Goal: Task Accomplishment & Management: Manage account settings

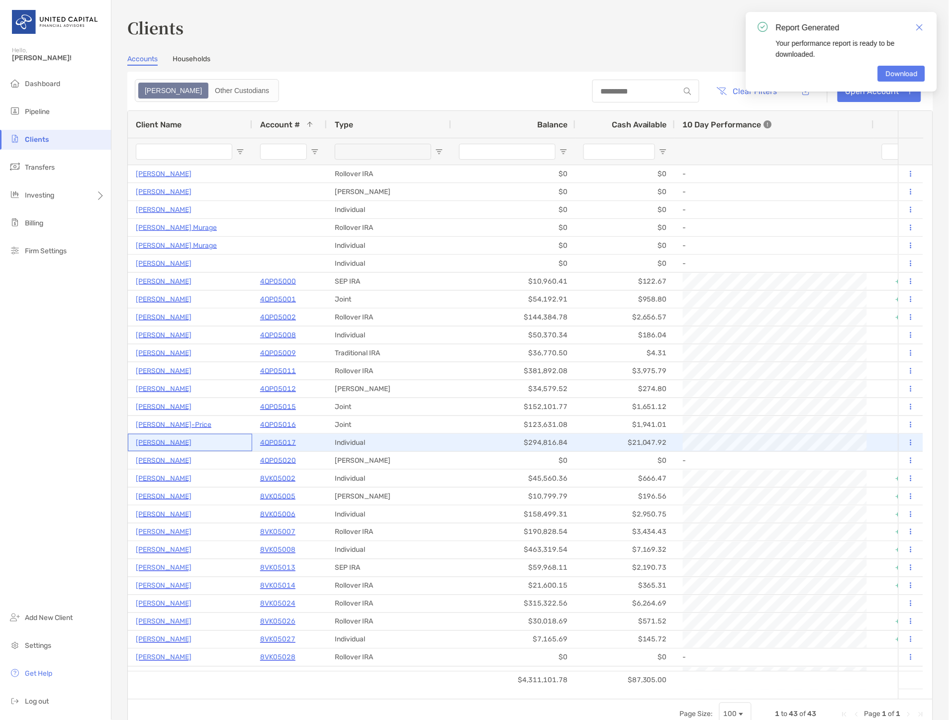
click at [157, 440] on p "Emma Polson" at bounding box center [164, 442] width 56 height 12
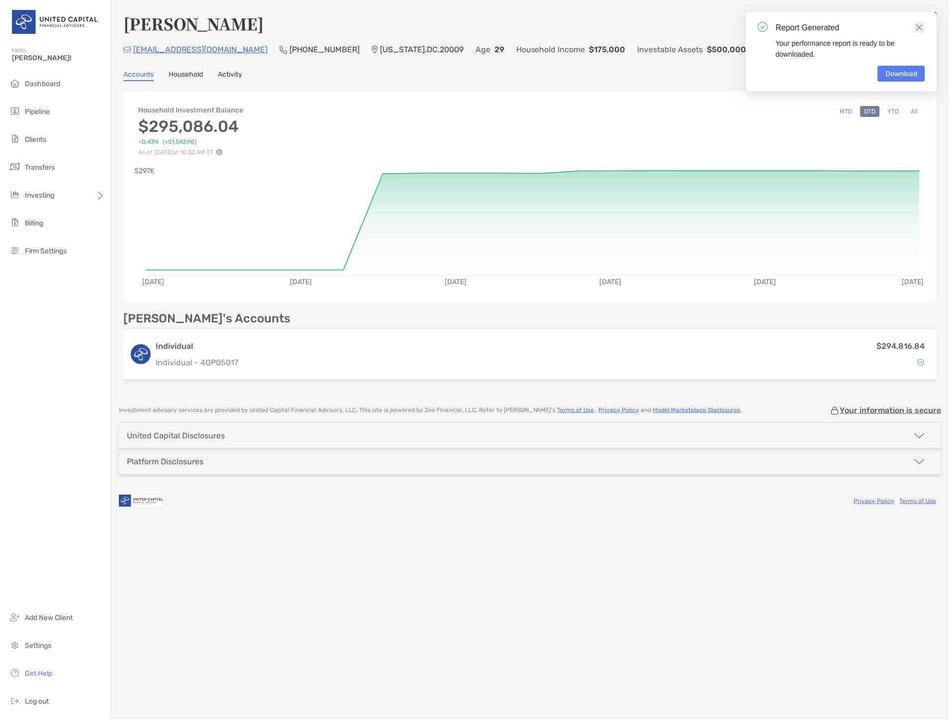
click at [918, 26] on img "Close" at bounding box center [919, 27] width 7 height 7
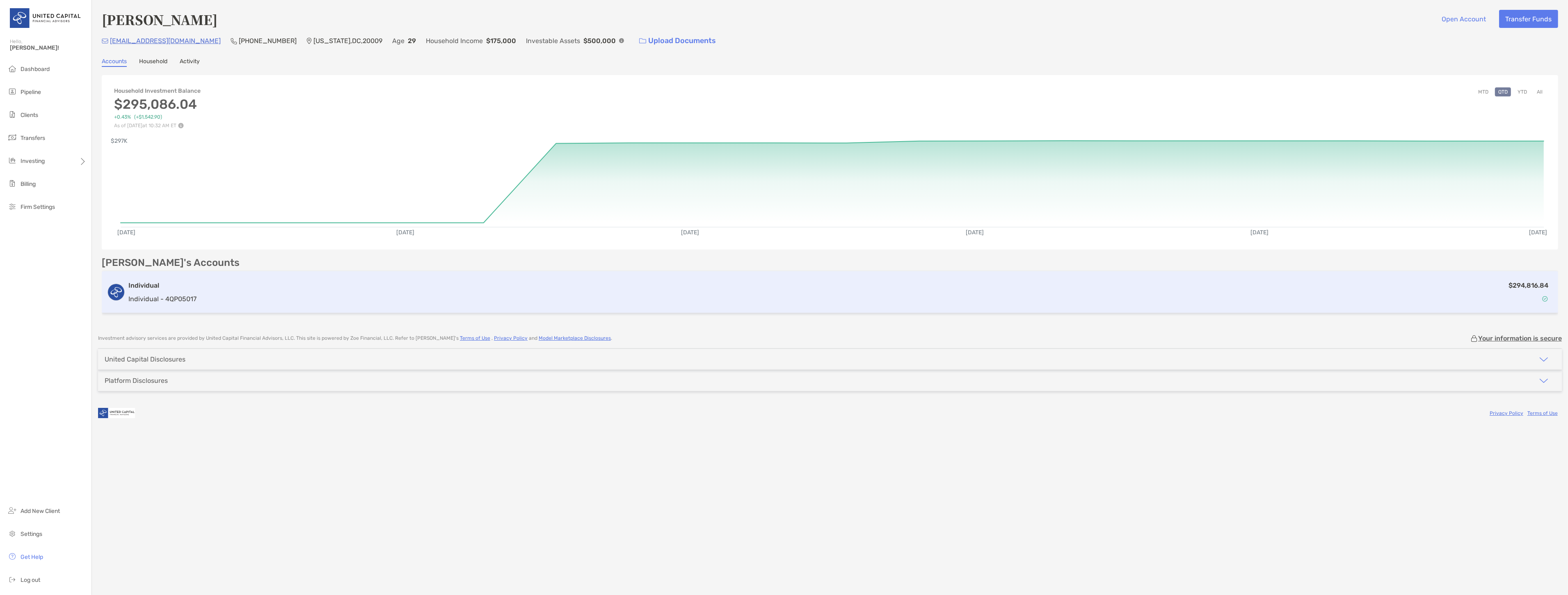
click at [272, 286] on div "$294,816.84" at bounding box center [876, 292] width 1354 height 24
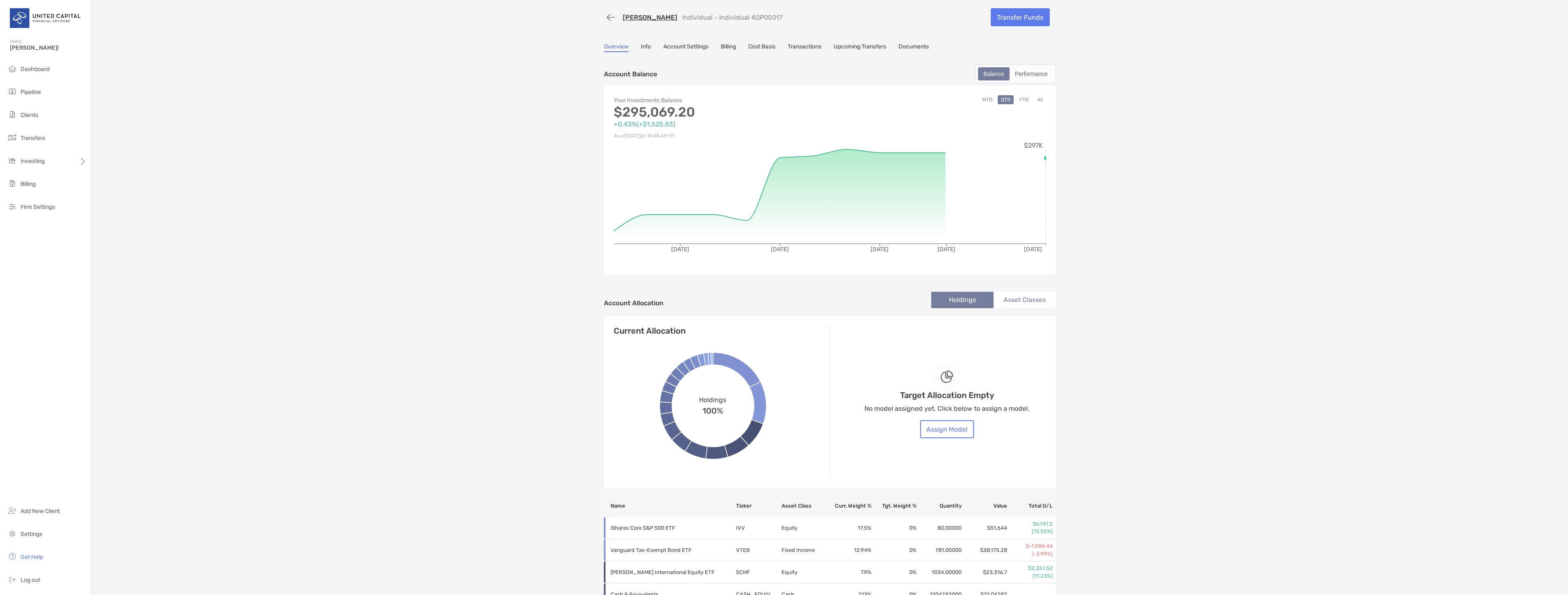
click at [633, 17] on link "Emma Polson" at bounding box center [650, 17] width 54 height 7
click at [50, 120] on li "Clients" at bounding box center [45, 116] width 92 height 17
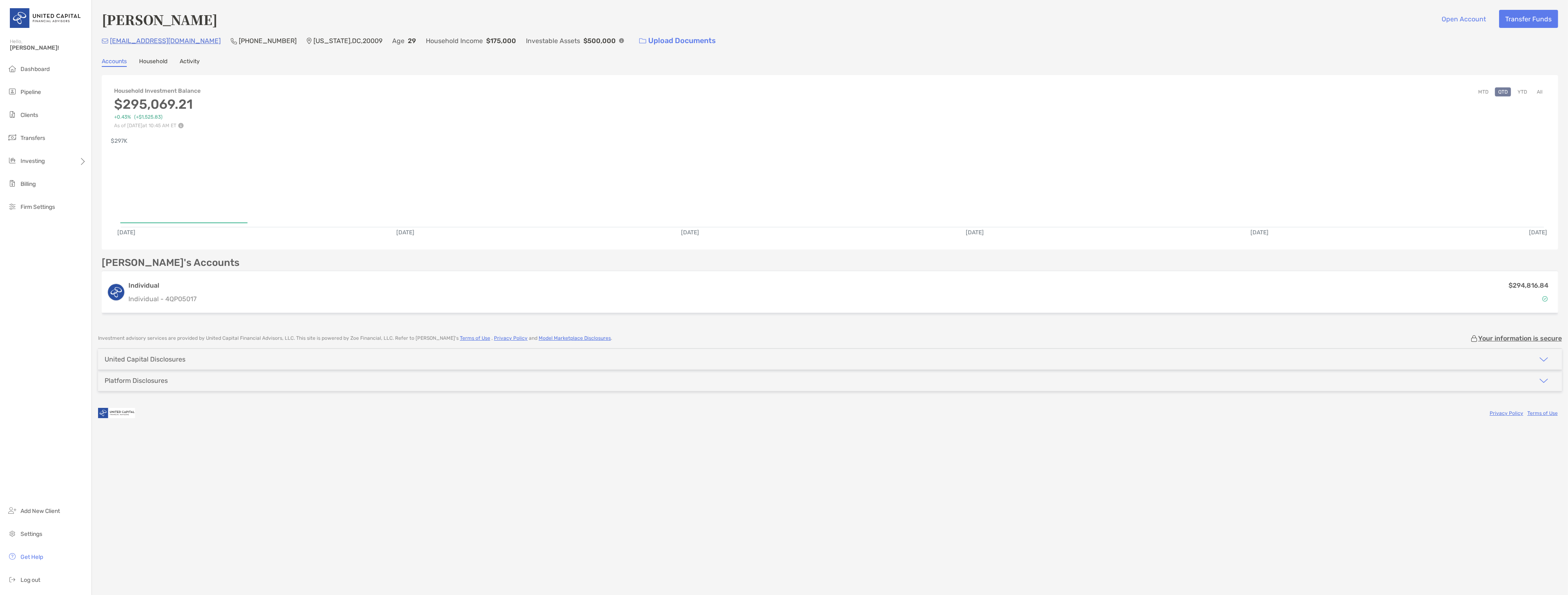
click at [200, 59] on link "Activity" at bounding box center [190, 62] width 20 height 9
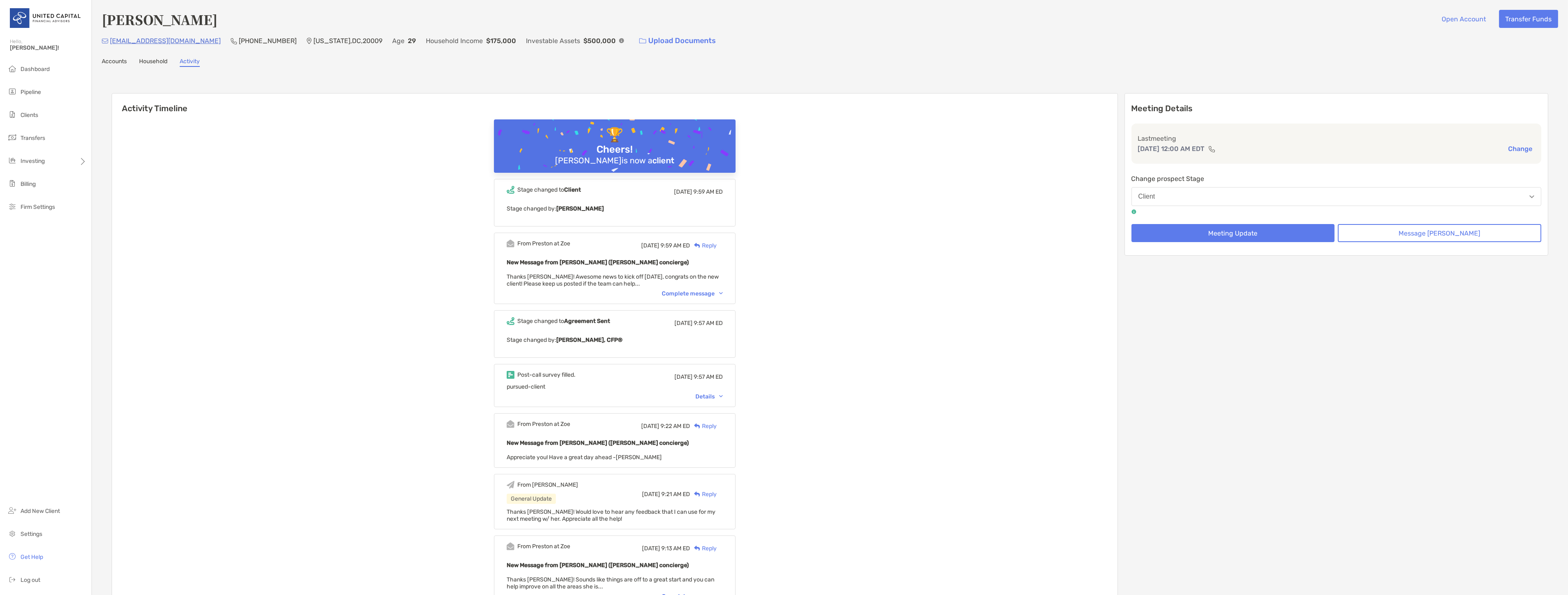
click at [715, 395] on div "Details" at bounding box center [709, 397] width 27 height 7
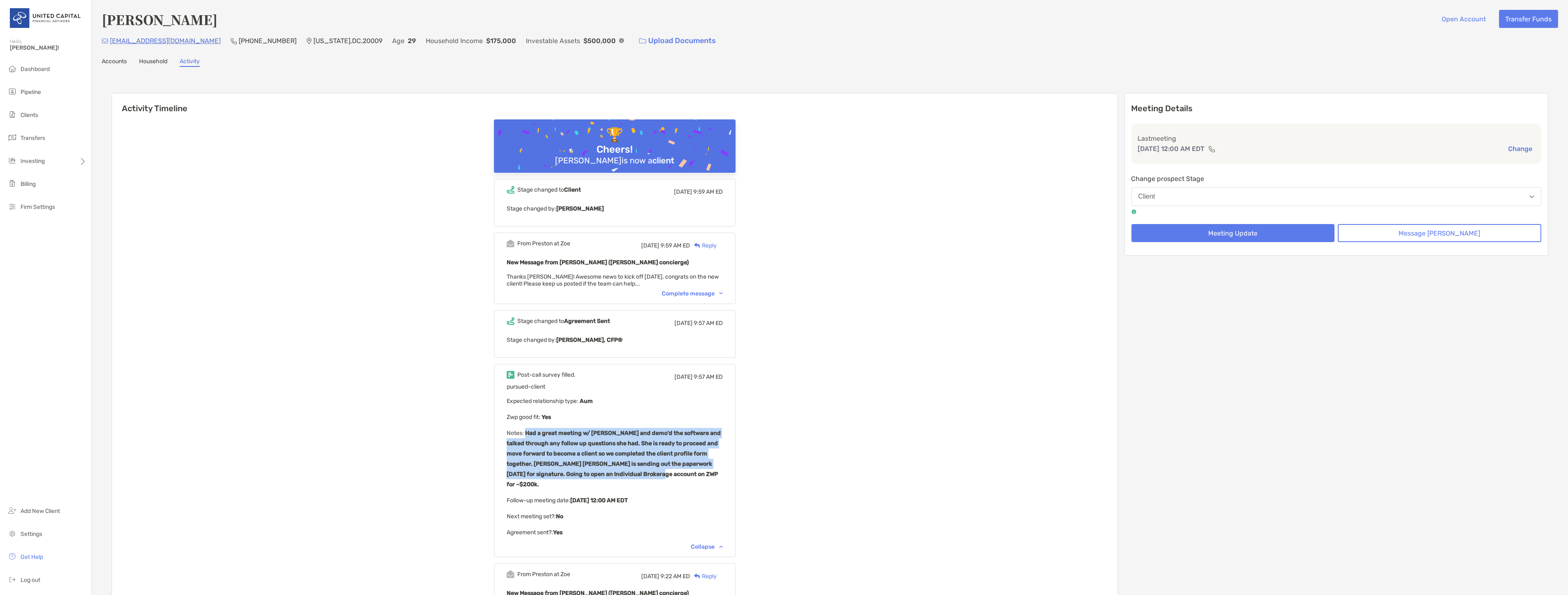
drag, startPoint x: 675, startPoint y: 474, endPoint x: 538, endPoint y: 433, distance: 143.0
click at [538, 433] on p "Notes : Had a great meeting w/ Emma and demo'd the software and talked through …" at bounding box center [614, 459] width 216 height 62
copy b "Had a great meeting w/ Emma and demo'd the software and talked through any foll…"
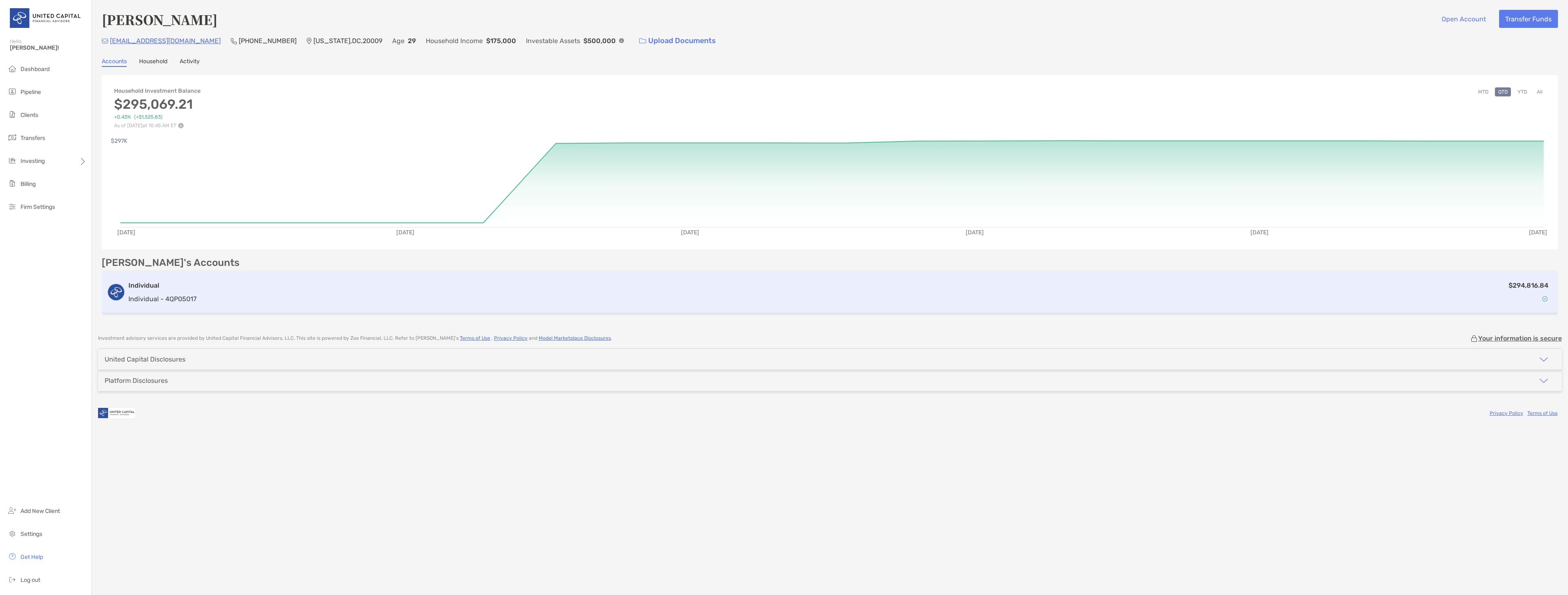
click at [206, 283] on div "$294,816.84" at bounding box center [876, 292] width 1354 height 24
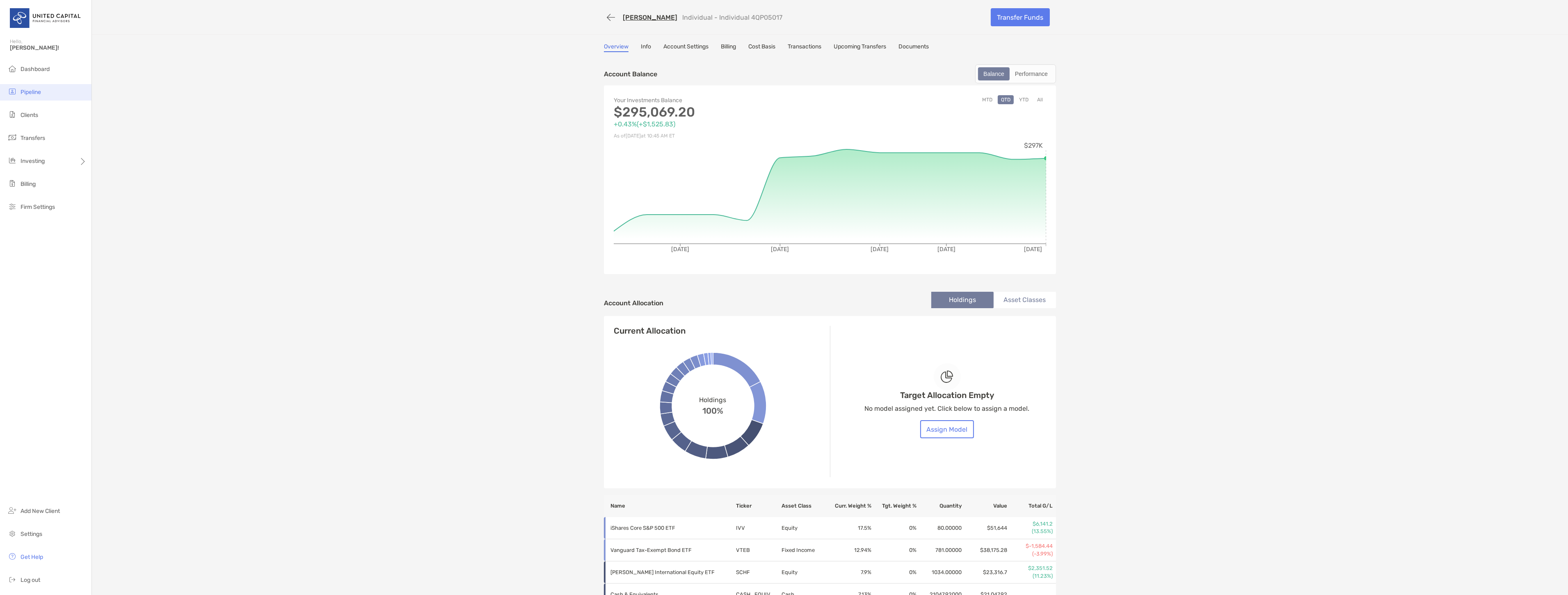
click at [35, 96] on li "Pipeline" at bounding box center [45, 92] width 92 height 17
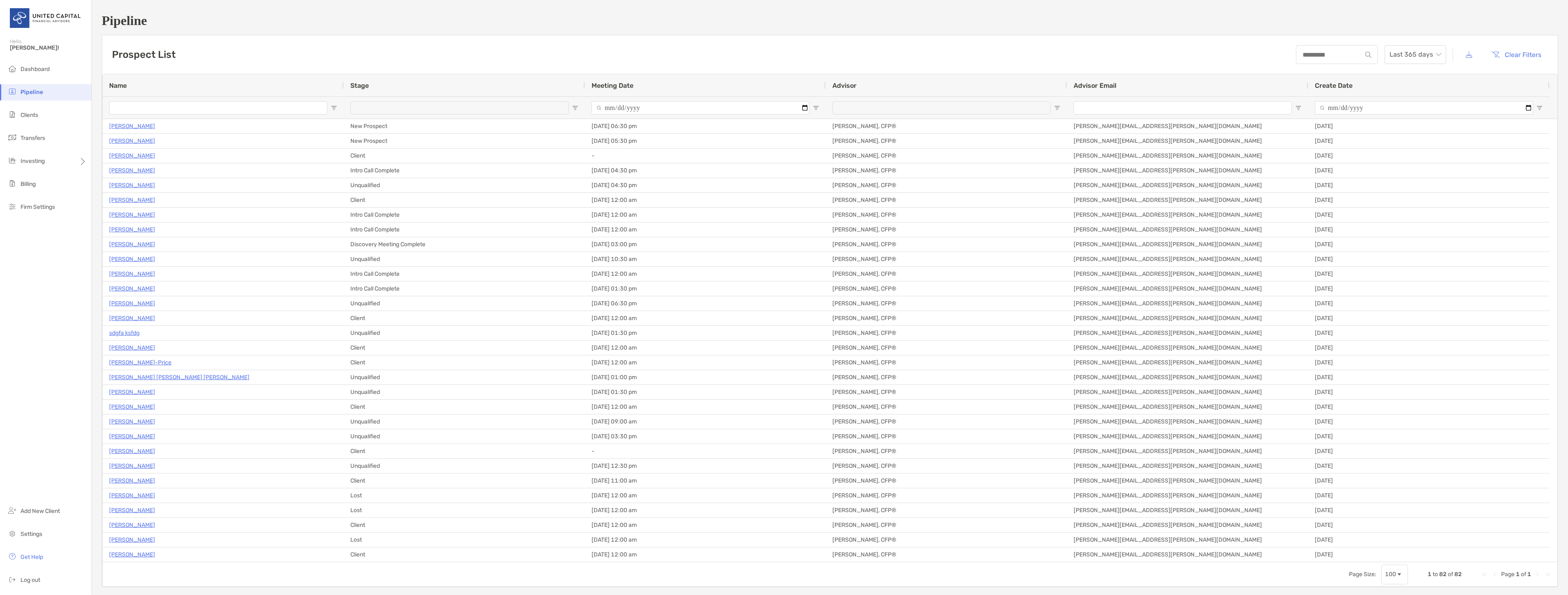
type input "**********"
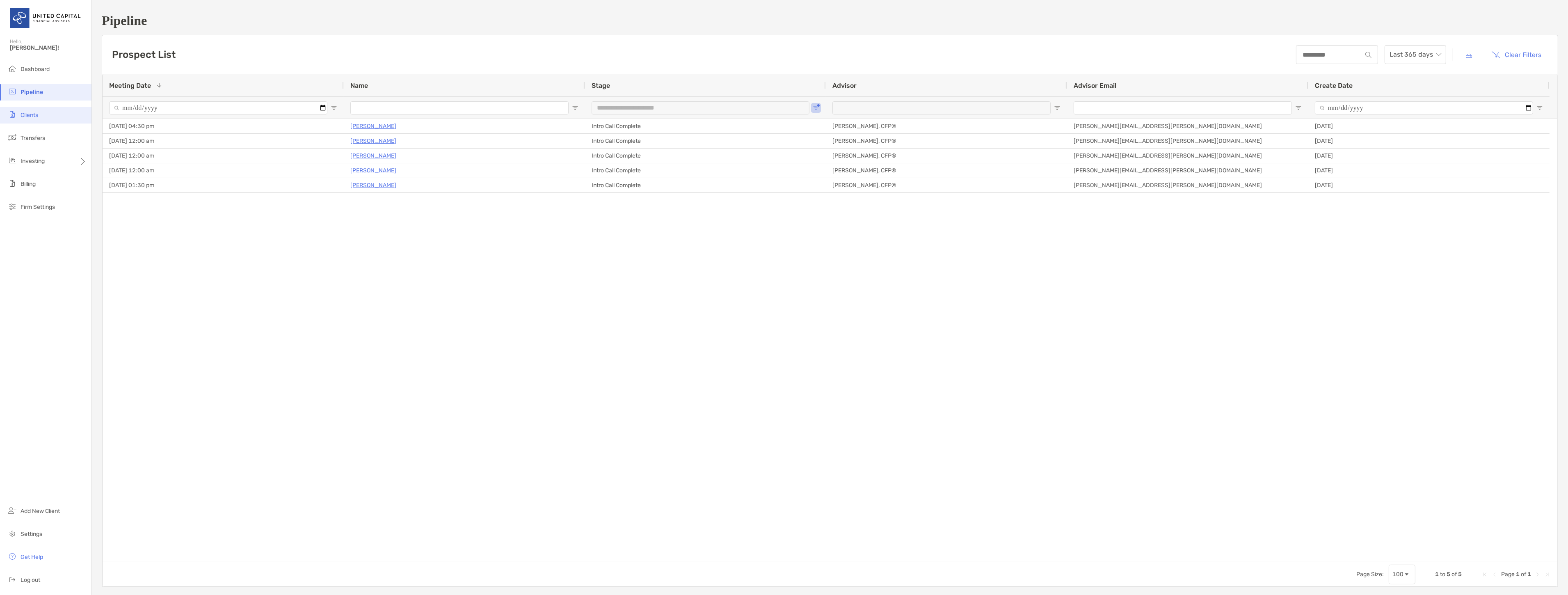
click at [34, 116] on span "Clients" at bounding box center [29, 115] width 17 height 7
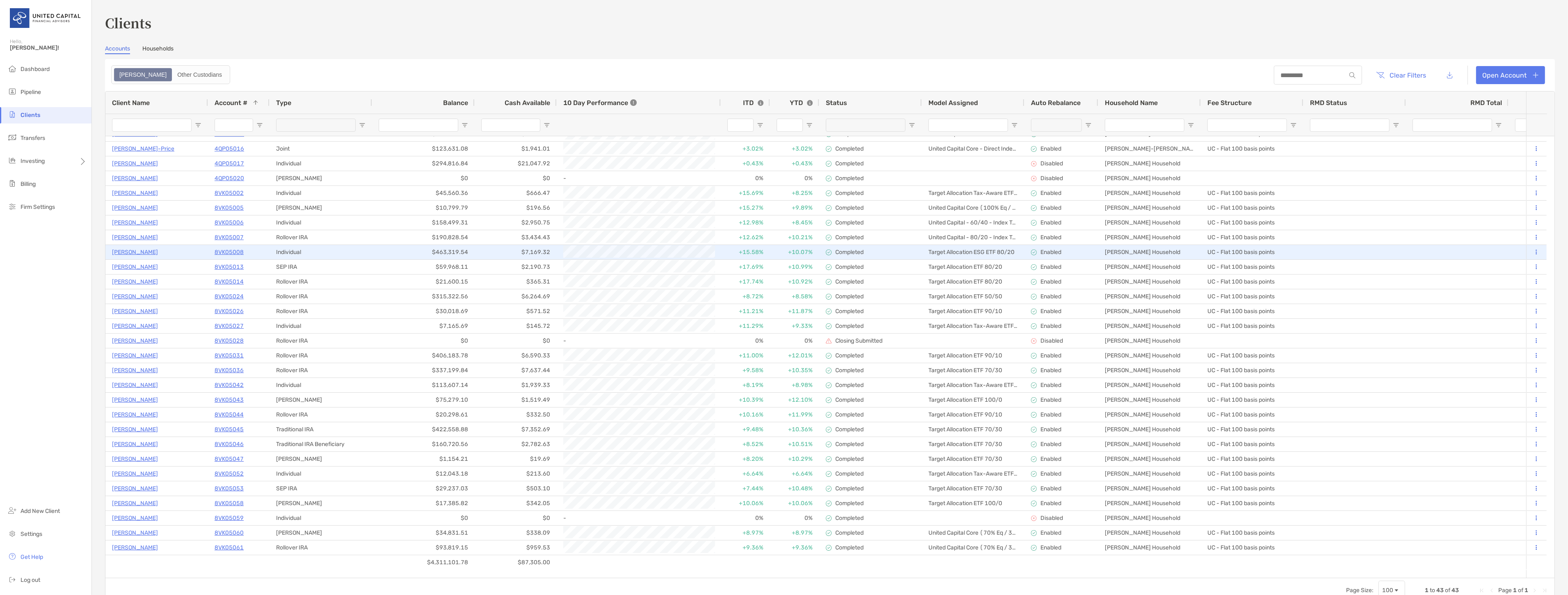
scroll to position [156, 0]
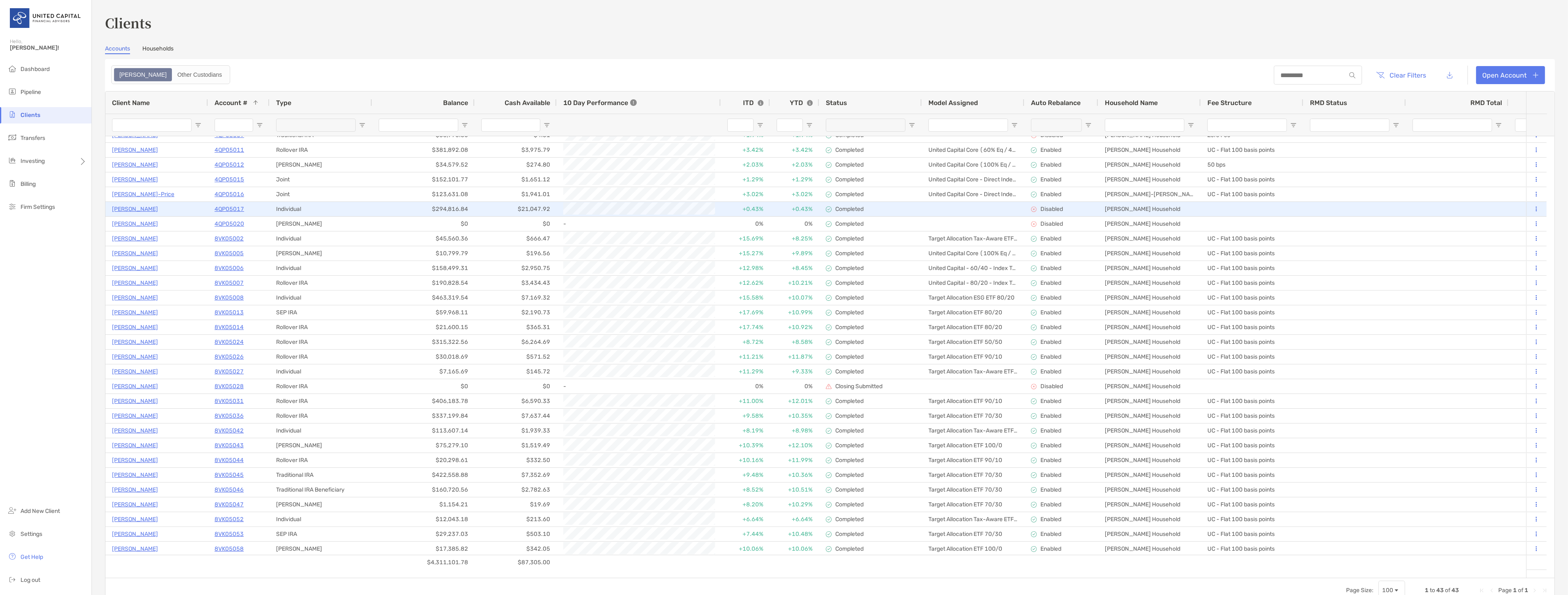
click at [1536, 207] on icon at bounding box center [1536, 209] width 1 height 5
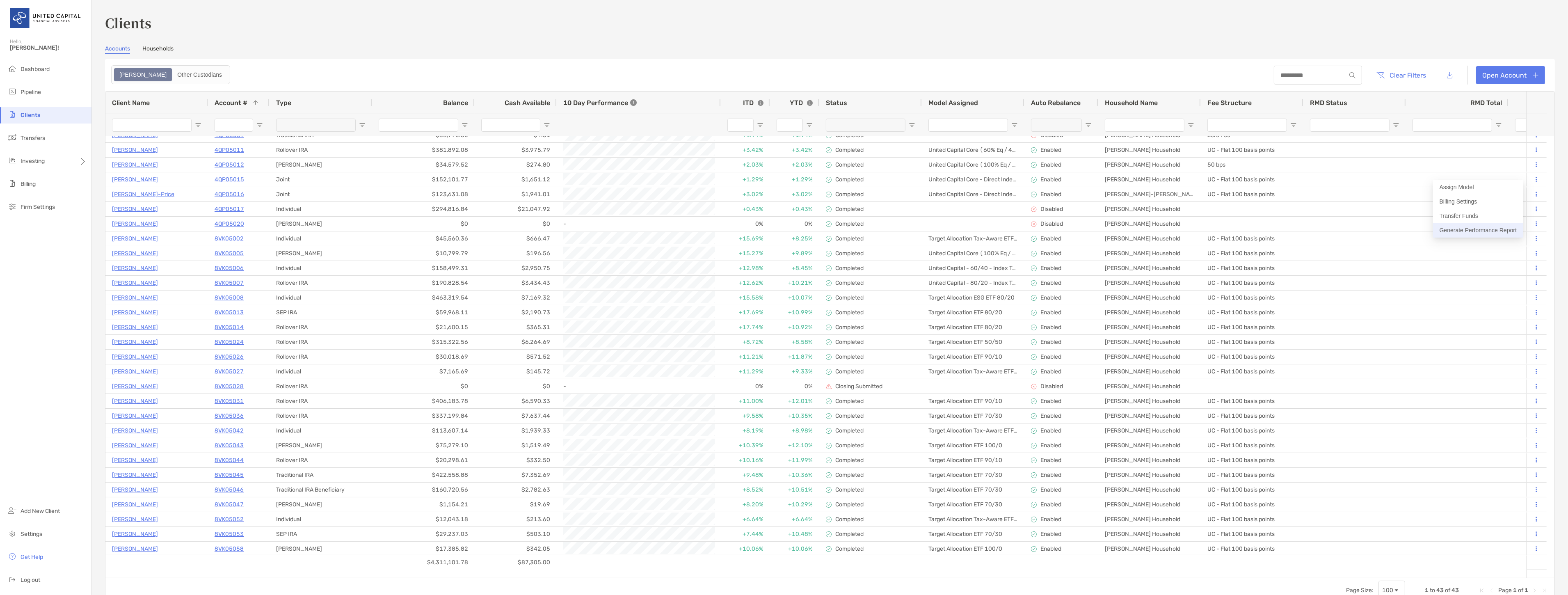
click at [1486, 231] on button "Generate Performance Report" at bounding box center [1478, 230] width 90 height 14
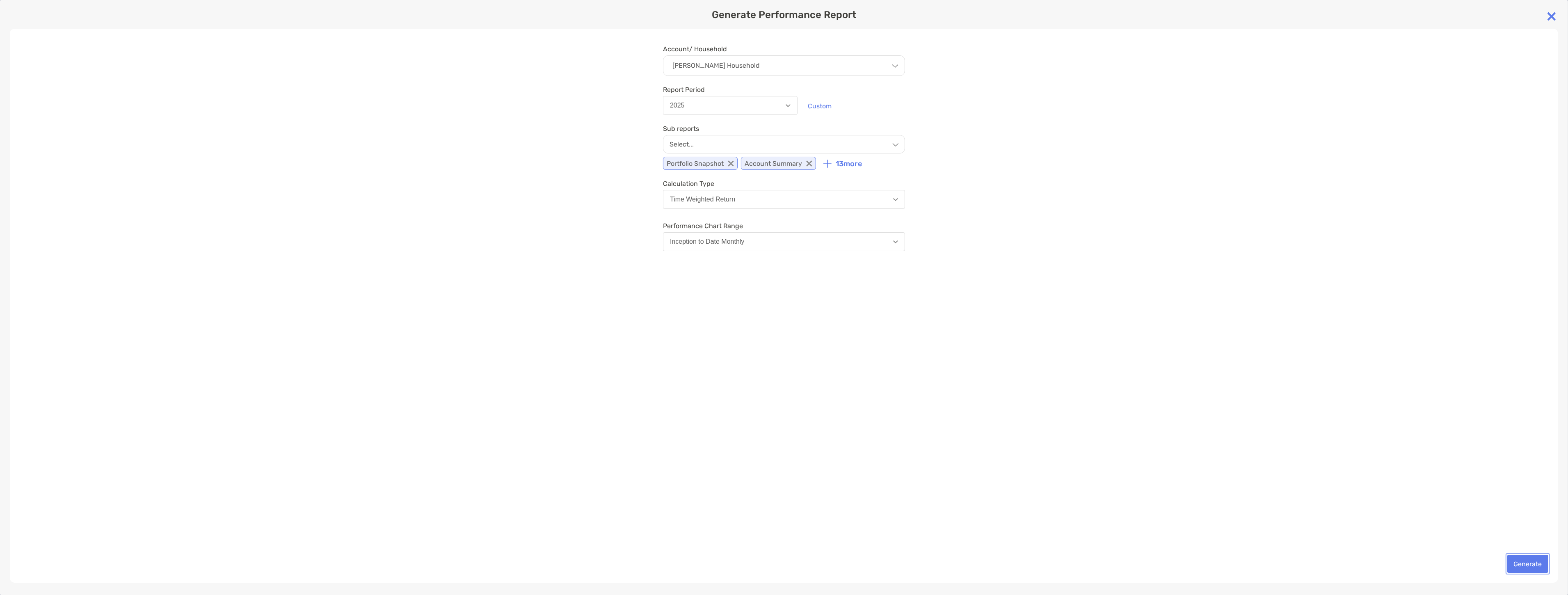
click at [1537, 560] on button "Generate" at bounding box center [1528, 564] width 41 height 18
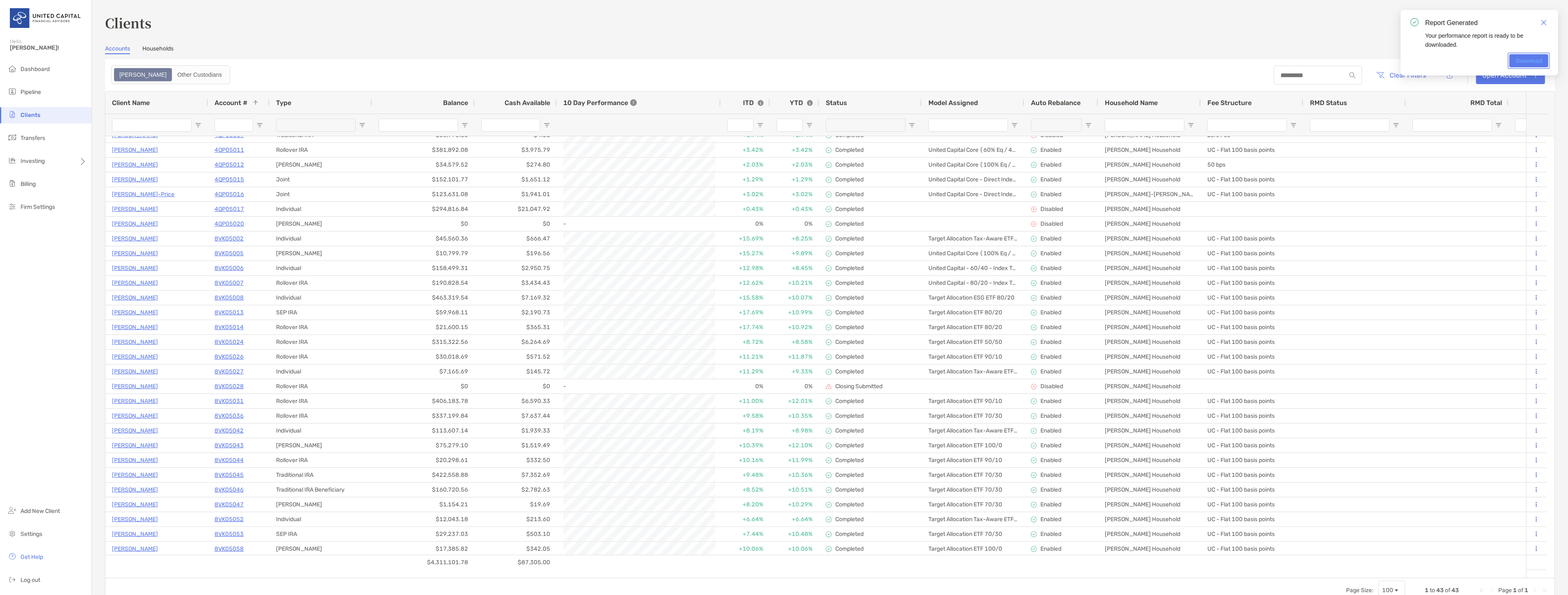
click at [1537, 55] on link "Download" at bounding box center [1528, 61] width 39 height 13
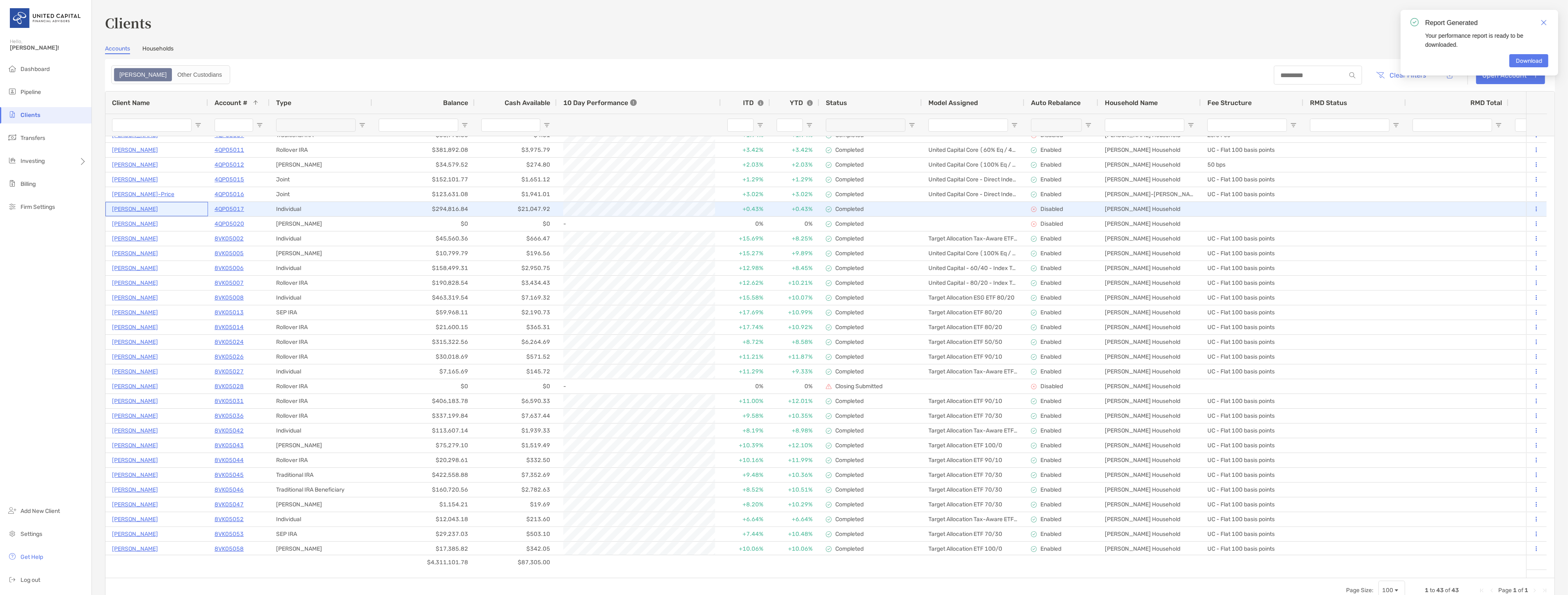
click at [124, 210] on p "Emma Polson" at bounding box center [135, 209] width 46 height 10
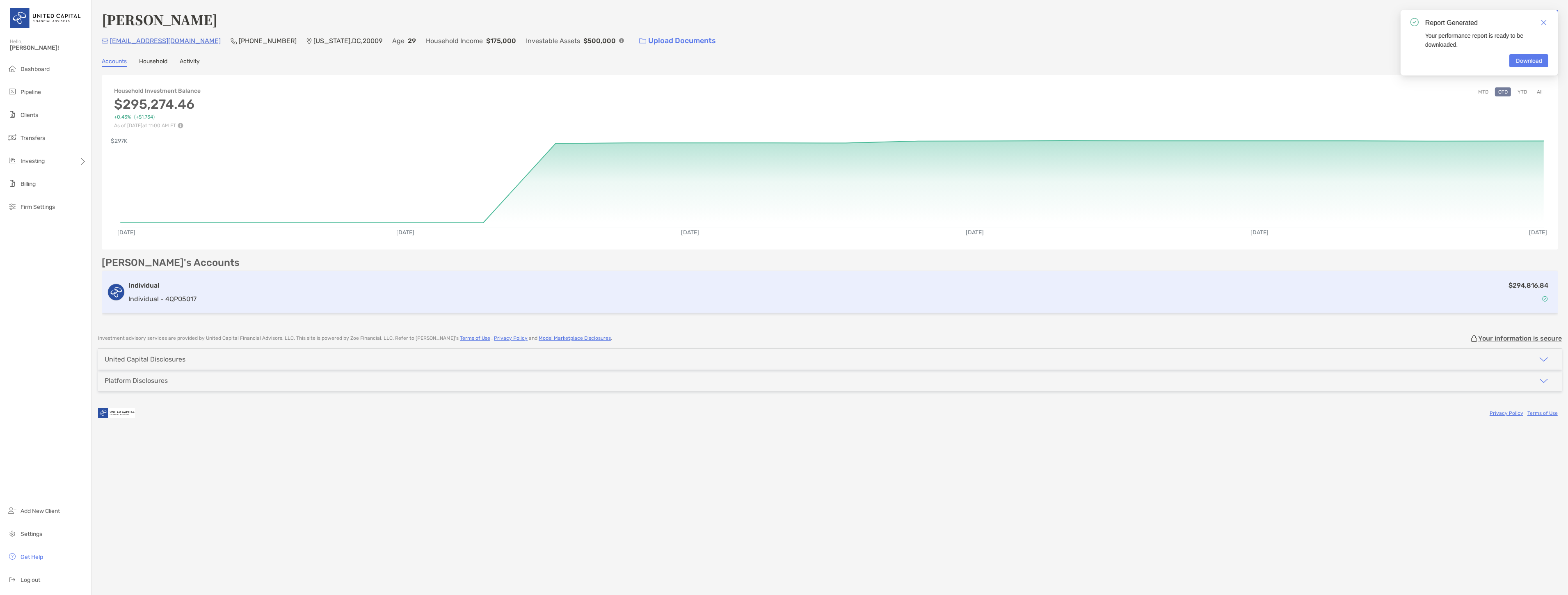
click at [247, 290] on div "$294,816.84" at bounding box center [876, 292] width 1354 height 24
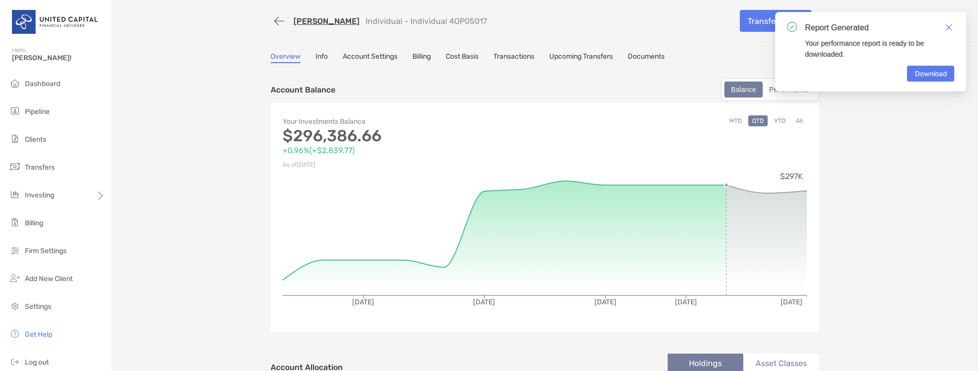
drag, startPoint x: 1884, startPoint y: 0, endPoint x: 266, endPoint y: 144, distance: 1624.5
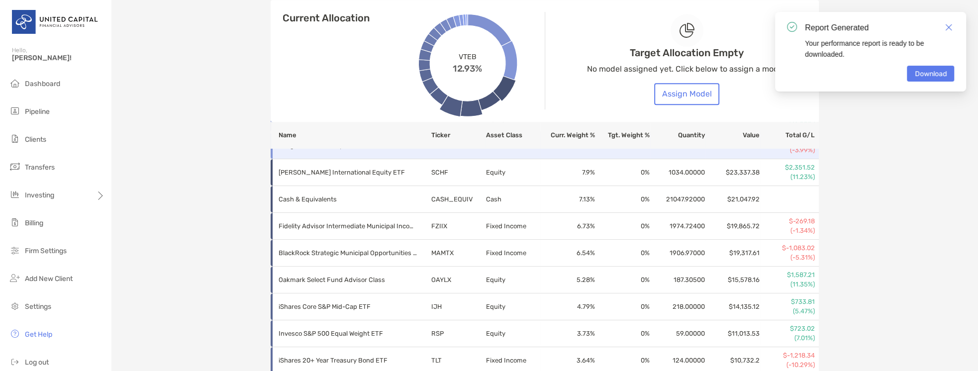
scroll to position [398, 0]
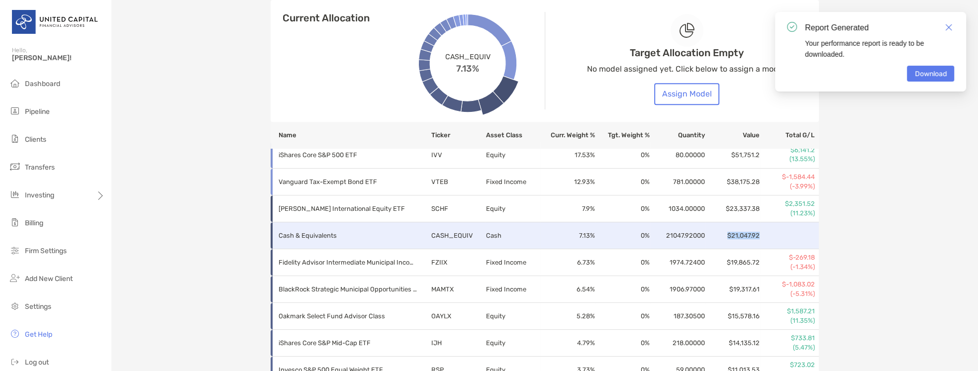
drag, startPoint x: 725, startPoint y: 234, endPoint x: 762, endPoint y: 233, distance: 36.8
click at [762, 233] on tr "Cash & Equivalents CASH_EQUIV Cash 7.13 % 0 % 21047.92000 $21,047.92" at bounding box center [545, 235] width 548 height 27
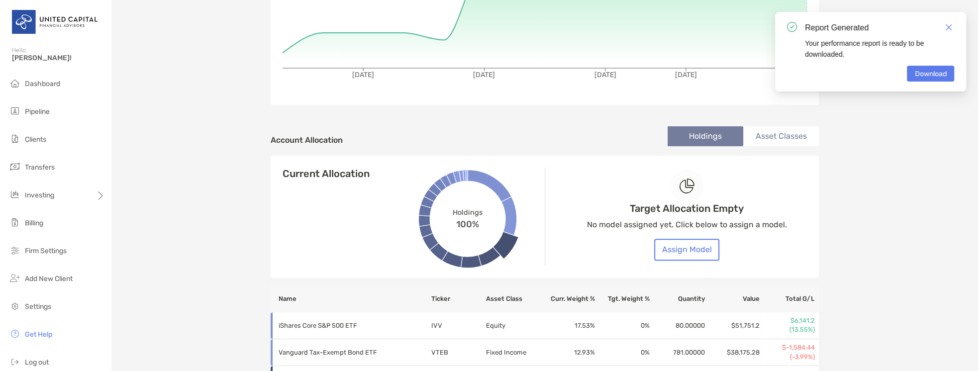
scroll to position [0, 0]
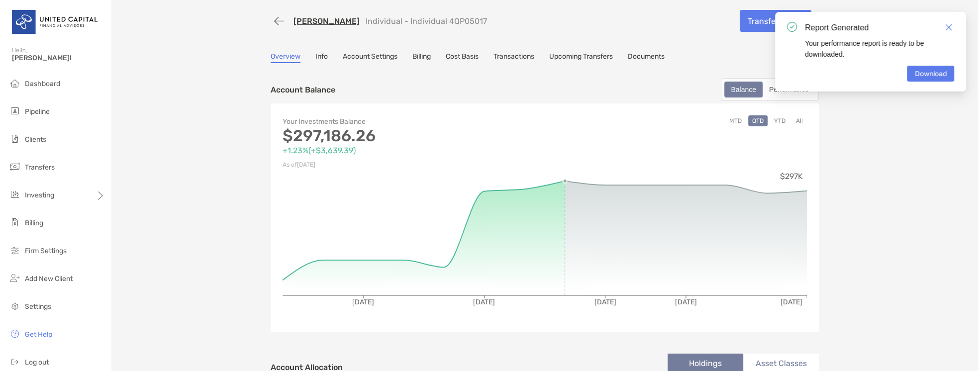
click at [476, 54] on link "Cost Basis" at bounding box center [462, 57] width 33 height 11
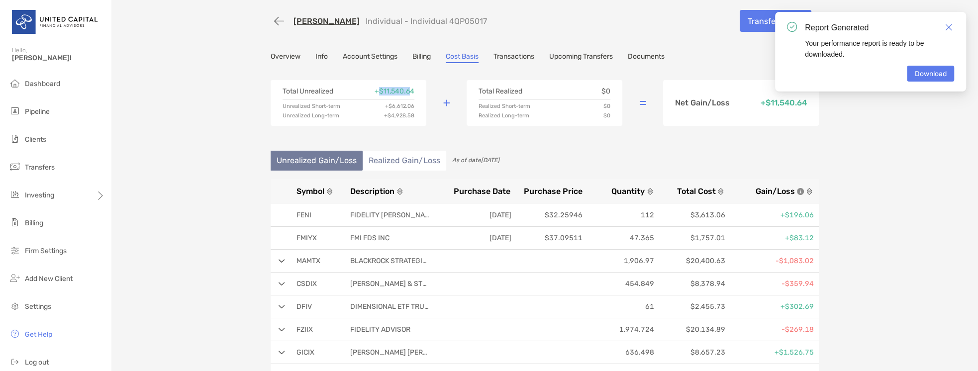
drag, startPoint x: 377, startPoint y: 92, endPoint x: 407, endPoint y: 93, distance: 30.3
click at [407, 93] on p "+ $11,540.64" at bounding box center [395, 91] width 40 height 7
click at [379, 90] on p "+ $11,540.64" at bounding box center [395, 91] width 40 height 7
drag, startPoint x: 381, startPoint y: 92, endPoint x: 406, endPoint y: 94, distance: 25.4
click at [406, 94] on p "+ $11,540.64" at bounding box center [395, 91] width 40 height 7
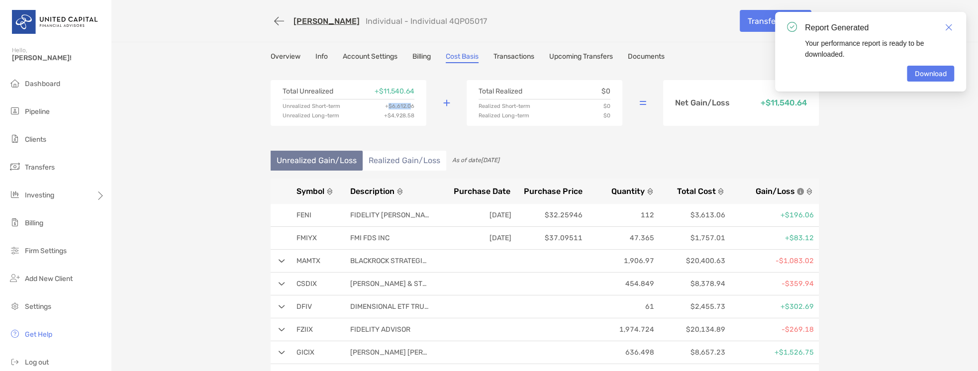
drag, startPoint x: 388, startPoint y: 104, endPoint x: 408, endPoint y: 106, distance: 20.5
click at [408, 106] on p "+ $6,612.06" at bounding box center [399, 105] width 29 height 5
drag, startPoint x: 407, startPoint y: 116, endPoint x: 424, endPoint y: 118, distance: 16.5
click at [424, 118] on div "Total Unrealized + $11,540.64 Unrealized Short-term + $6,612.06 Unrealized Long…" at bounding box center [545, 103] width 548 height 70
drag, startPoint x: 418, startPoint y: 69, endPoint x: 415, endPoint y: 87, distance: 17.7
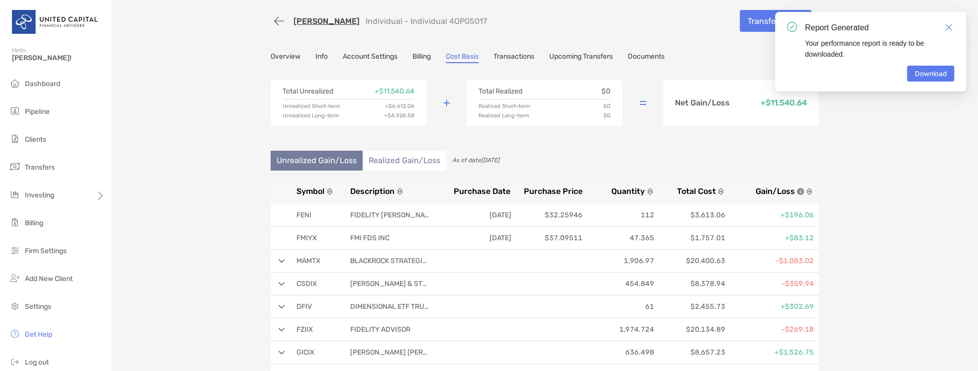
click at [419, 73] on div "Total Unrealized + $11,540.64 Unrealized Short-term + $6,612.06 Unrealized Long…" at bounding box center [545, 103] width 548 height 70
drag, startPoint x: 411, startPoint y: 104, endPoint x: 385, endPoint y: 106, distance: 26.4
click at [385, 106] on p "+ $6,612.06" at bounding box center [399, 105] width 29 height 5
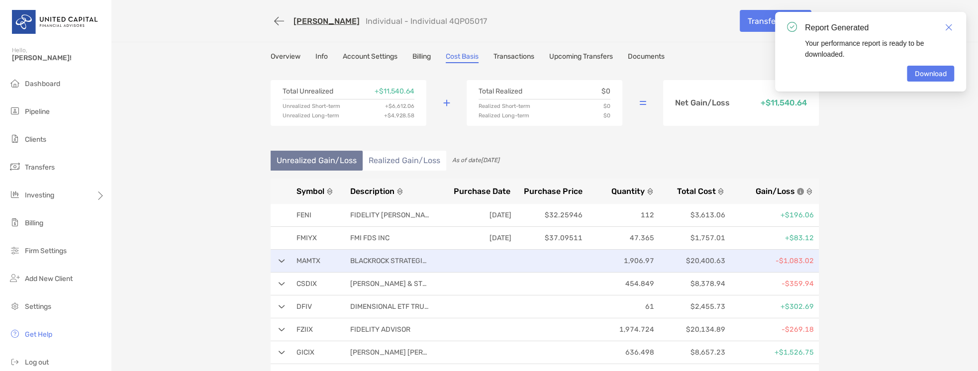
click at [440, 265] on div "MAMTX BLACKROCK STRATEGIC MUN 1,906.97 $20,400.63 -$1,083.02" at bounding box center [545, 261] width 548 height 23
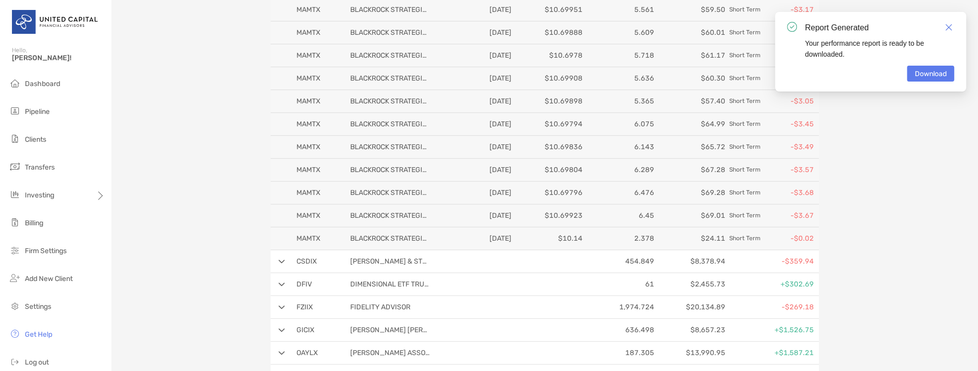
scroll to position [398, 0]
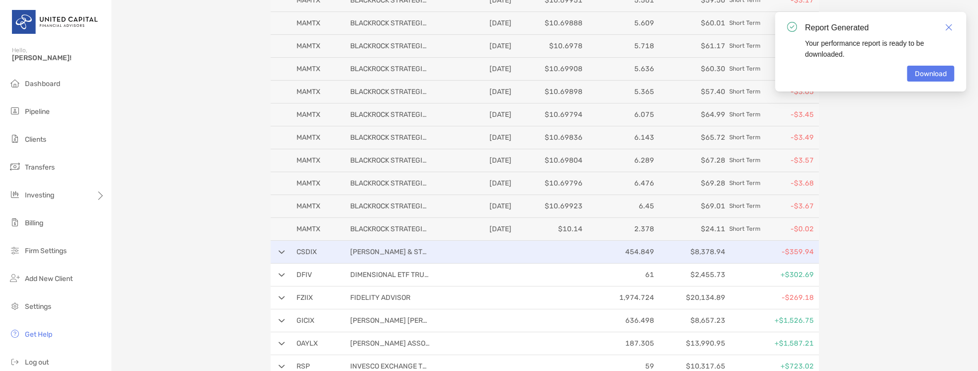
click at [518, 246] on p at bounding box center [548, 252] width 67 height 12
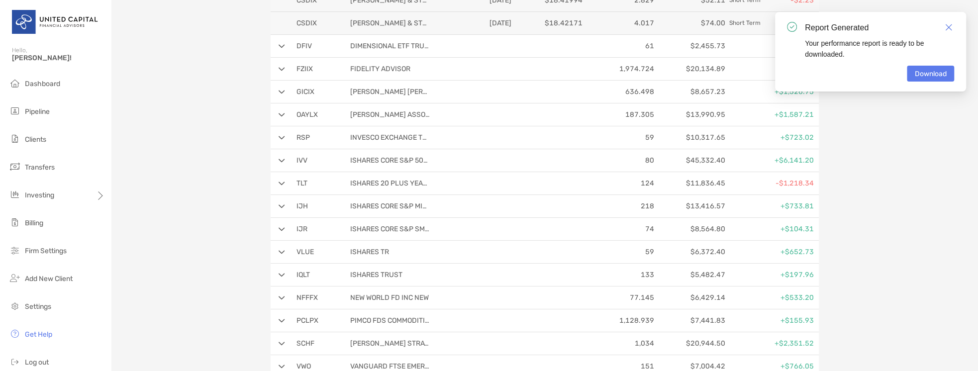
click at [518, 246] on p at bounding box center [548, 252] width 67 height 12
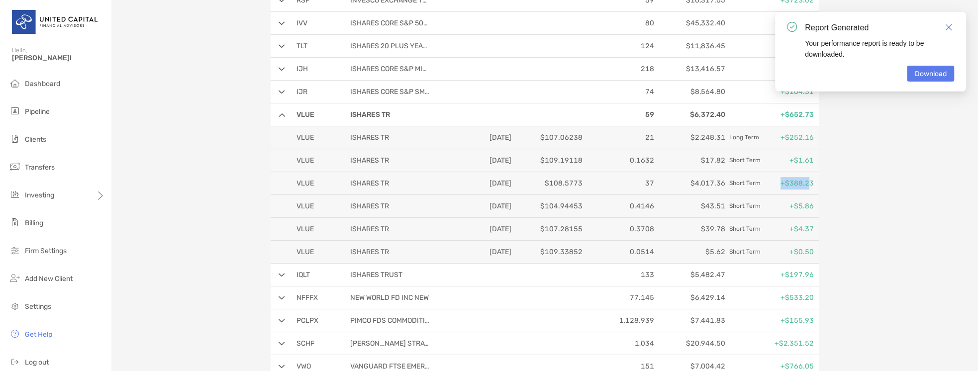
drag, startPoint x: 778, startPoint y: 178, endPoint x: 810, endPoint y: 179, distance: 31.9
click at [810, 179] on p "Short Term +$388.23" at bounding box center [771, 183] width 85 height 12
drag, startPoint x: 784, startPoint y: 137, endPoint x: 810, endPoint y: 139, distance: 25.9
click at [801, 139] on p "Long Term +$252.16" at bounding box center [771, 137] width 85 height 12
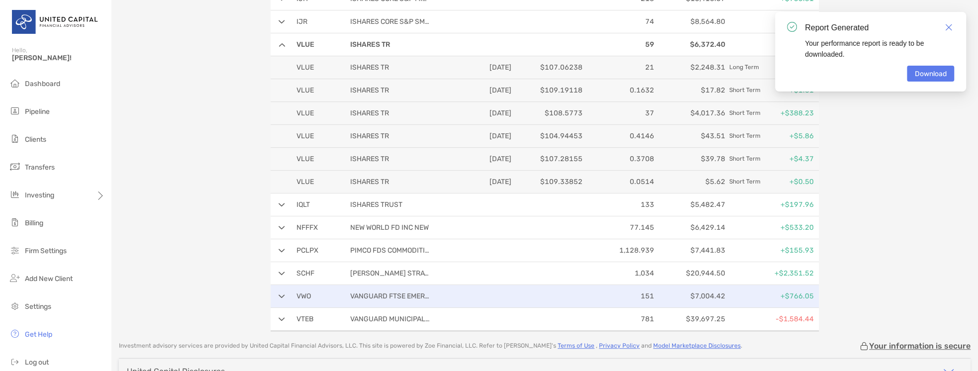
scroll to position [511, 0]
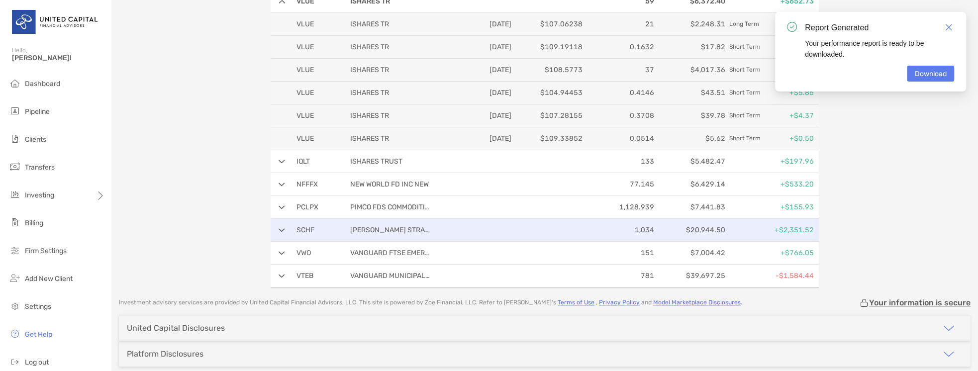
click at [717, 224] on p "$20,944.50" at bounding box center [691, 230] width 67 height 12
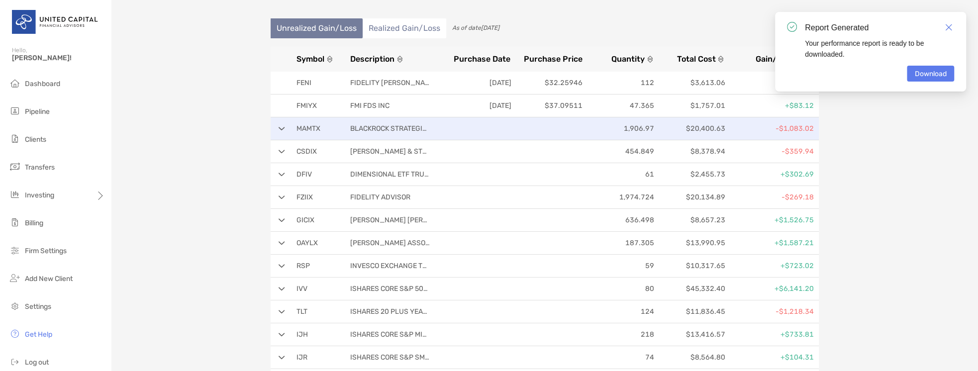
scroll to position [0, 0]
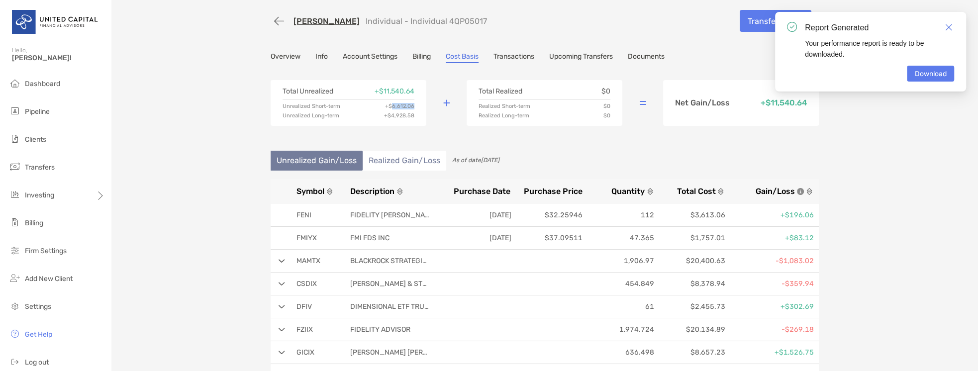
drag, startPoint x: 389, startPoint y: 105, endPoint x: 414, endPoint y: 104, distance: 24.9
click at [414, 104] on div "Total Unrealized + $11,540.64 Unrealized Short-term + $6,612.06 Unrealized Long…" at bounding box center [349, 103] width 156 height 46
drag, startPoint x: 388, startPoint y: 112, endPoint x: 412, endPoint y: 113, distance: 23.9
click at [412, 113] on div "Total Unrealized + $11,540.64 Unrealized Short-term + $6,612.06 Unrealized Long…" at bounding box center [349, 103] width 156 height 46
drag, startPoint x: 389, startPoint y: 105, endPoint x: 423, endPoint y: 106, distance: 34.9
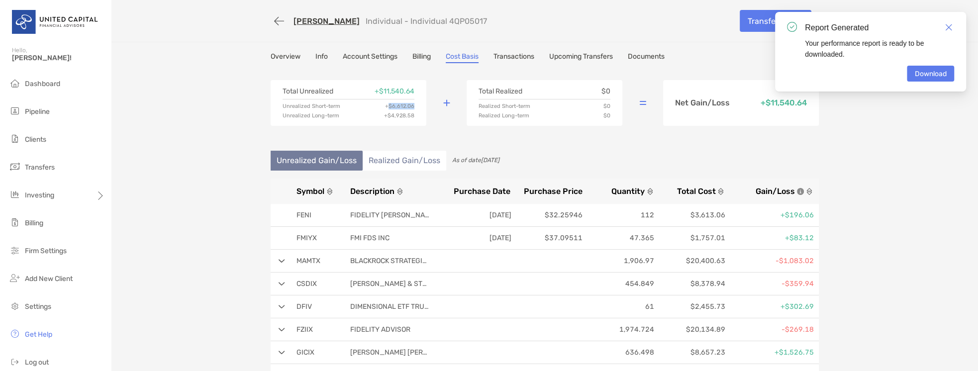
click at [423, 106] on div "Total Unrealized + $11,540.64 Unrealized Short-term + $6,612.06 Unrealized Long…" at bounding box center [349, 103] width 156 height 46
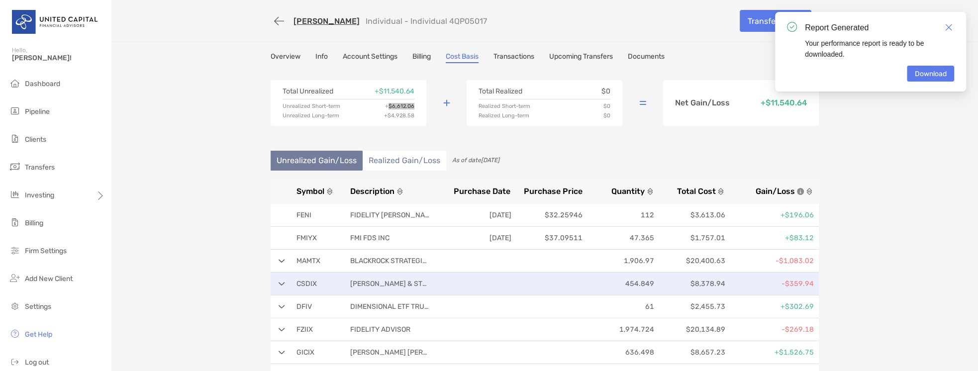
scroll to position [113, 0]
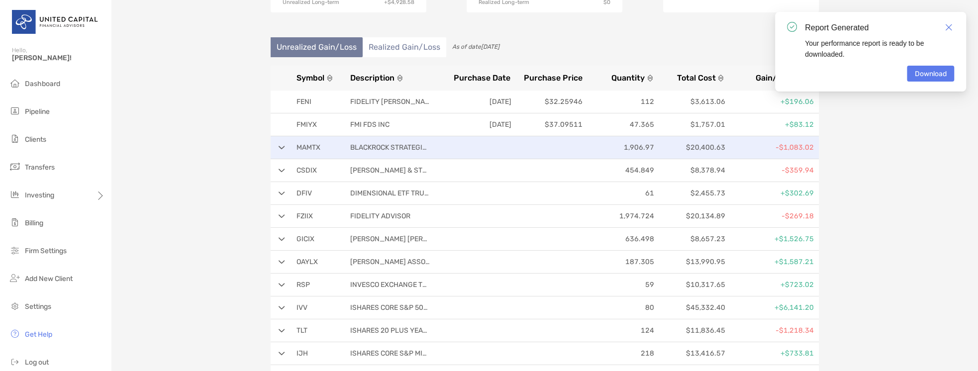
click at [484, 146] on p at bounding box center [477, 147] width 67 height 12
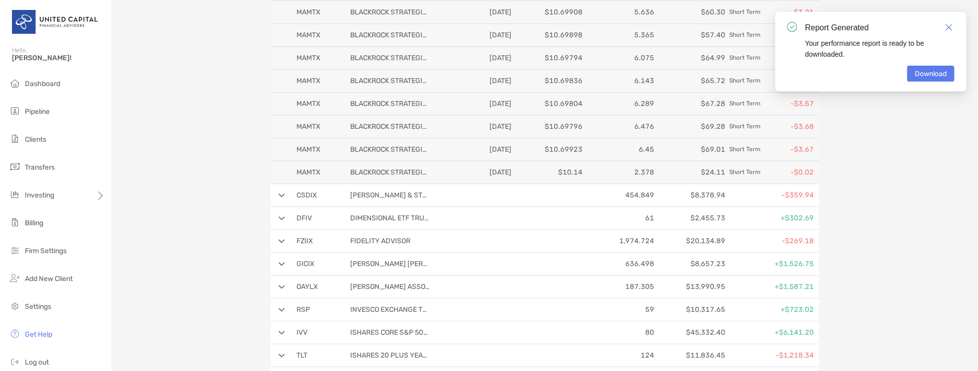
scroll to position [511, 0]
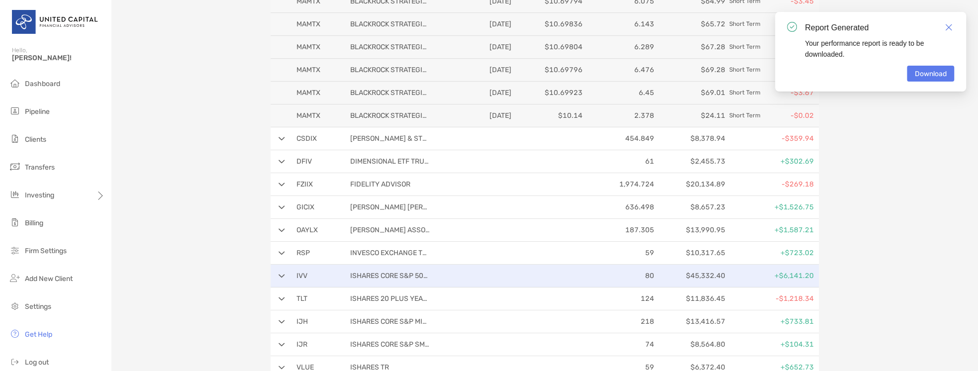
click at [625, 270] on p "80" at bounding box center [619, 276] width 67 height 12
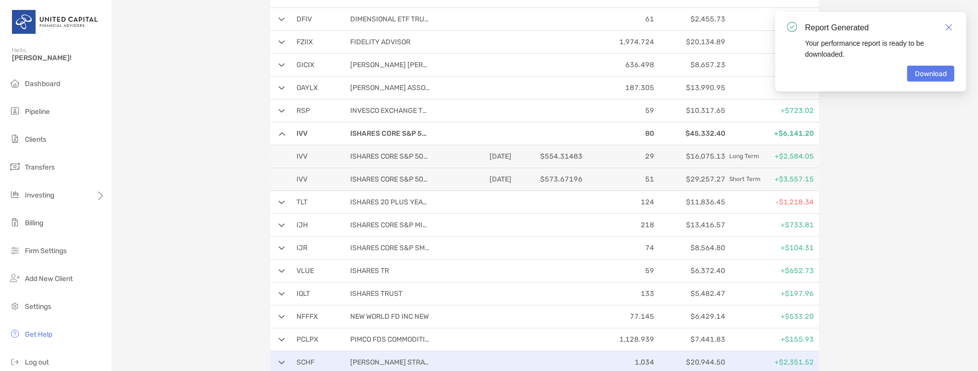
scroll to position [286, 0]
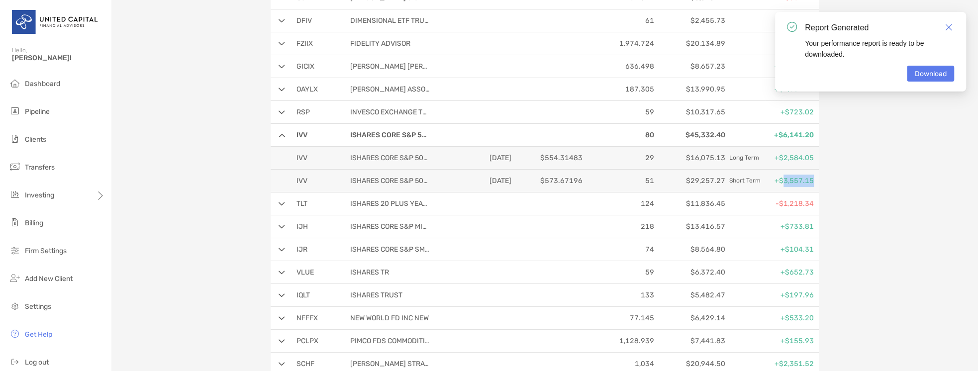
drag, startPoint x: 780, startPoint y: 175, endPoint x: 811, endPoint y: 176, distance: 30.9
click at [811, 176] on div "IVV ISHARES CORE S&P 500 ETF 09/30/2024 $573.67196 51 $29,257.27 Short Term +$3…" at bounding box center [545, 181] width 548 height 23
drag, startPoint x: 305, startPoint y: 176, endPoint x: 291, endPoint y: 179, distance: 14.7
click at [291, 179] on div "IVV ISHARES CORE S&P 500 ETF 09/30/2024 $573.67196 51 $29,257.27 Short Term +$3…" at bounding box center [545, 181] width 548 height 23
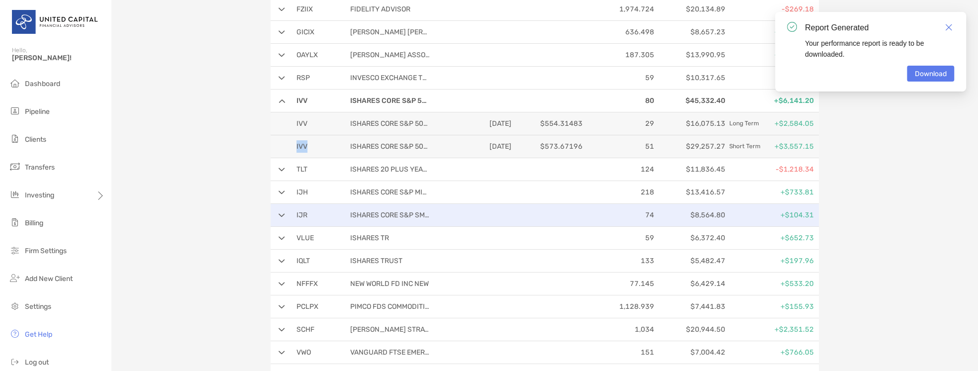
scroll to position [343, 0]
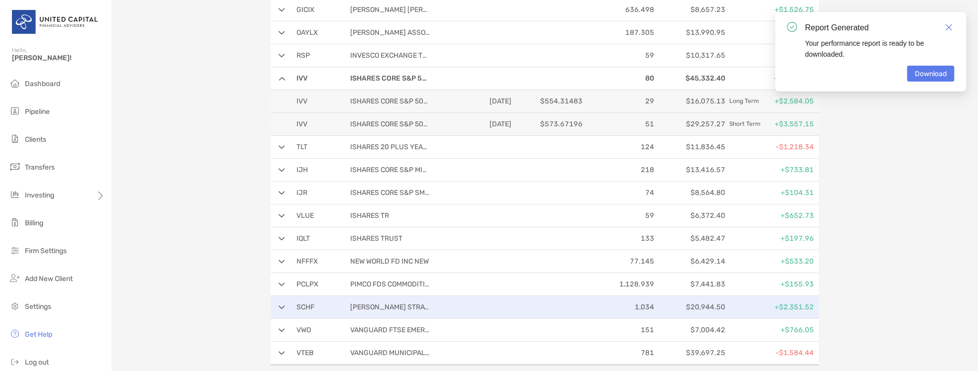
click at [577, 301] on p at bounding box center [548, 307] width 67 height 12
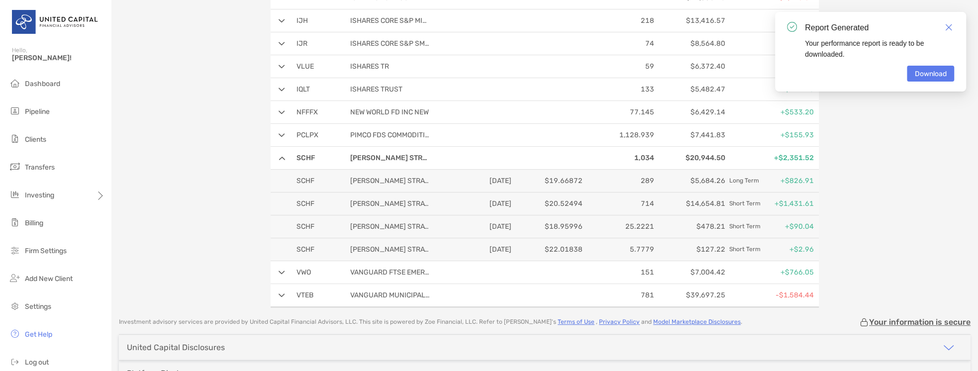
scroll to position [445, 0]
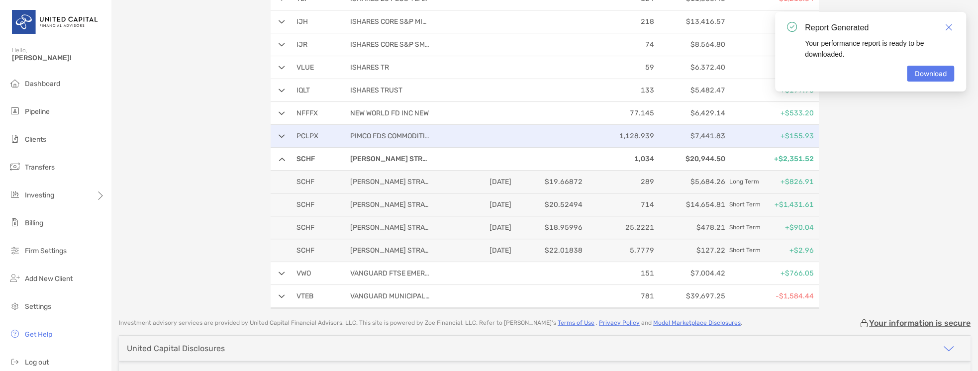
click at [440, 131] on div "PCLPX PIMCO FDS COMMODITIES PLUS 1,128.939 $7,441.83 +$155.93" at bounding box center [545, 136] width 548 height 23
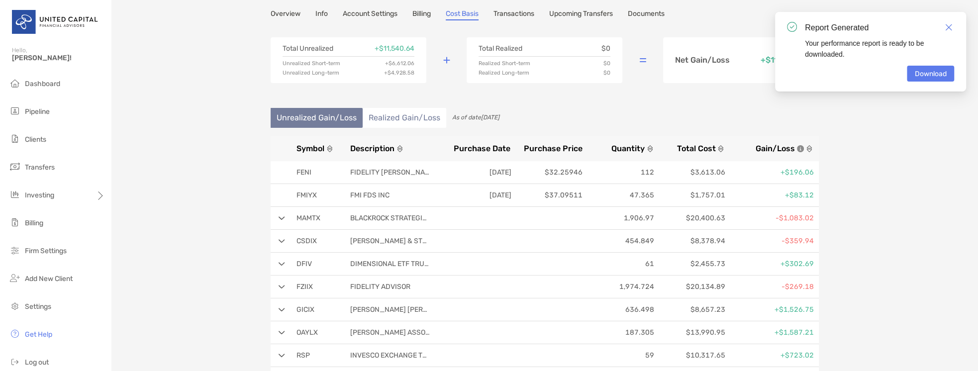
scroll to position [0, 0]
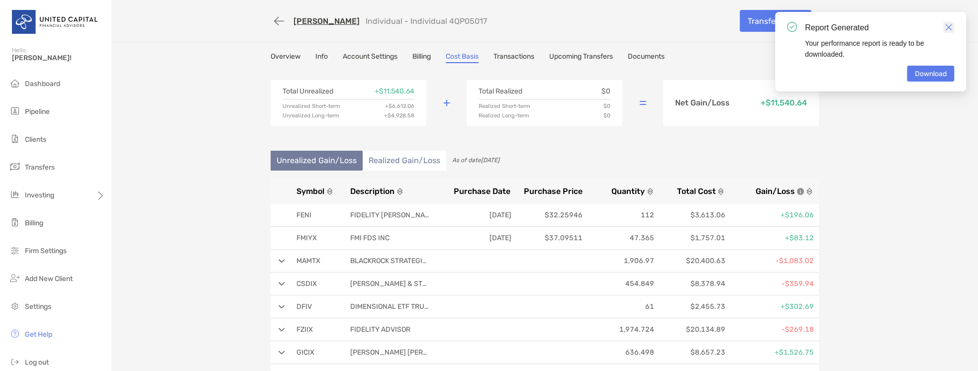
click at [944, 28] on link "Close" at bounding box center [948, 27] width 11 height 11
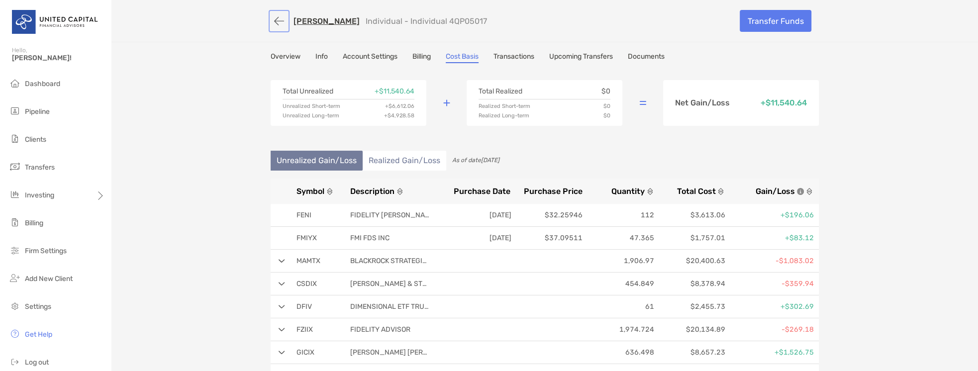
click at [274, 22] on button "button" at bounding box center [279, 21] width 17 height 18
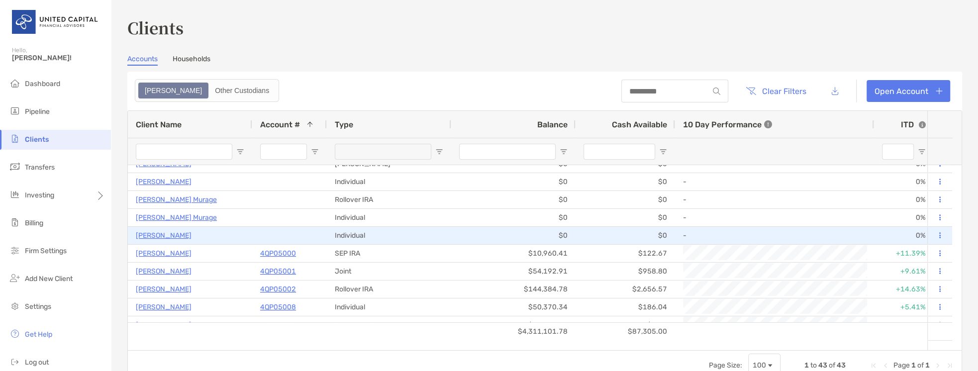
scroll to position [28, 0]
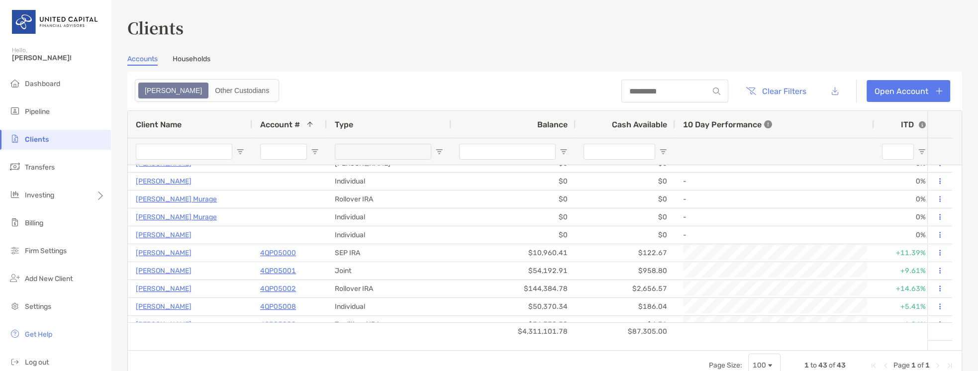
click at [72, 122] on ul "Dashboard Pipeline Clients Transfers Investing Billing Firm Settings" at bounding box center [55, 171] width 111 height 195
click at [73, 113] on li "Pipeline" at bounding box center [55, 112] width 111 height 20
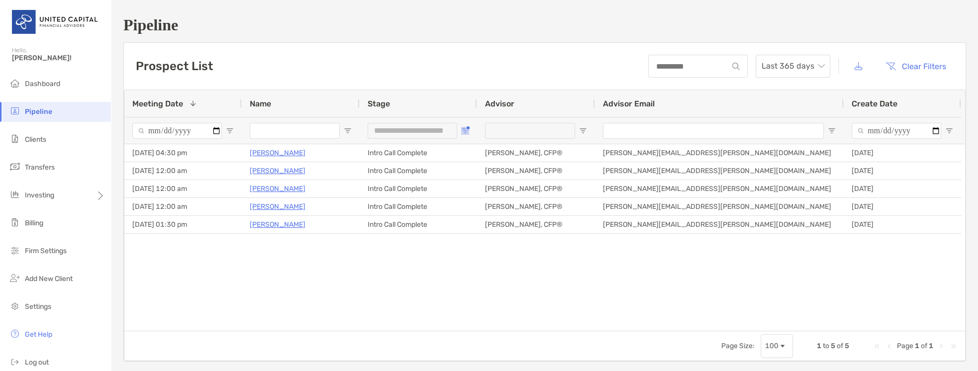
click at [465, 129] on span "Open Filter Menu" at bounding box center [465, 131] width 8 height 8
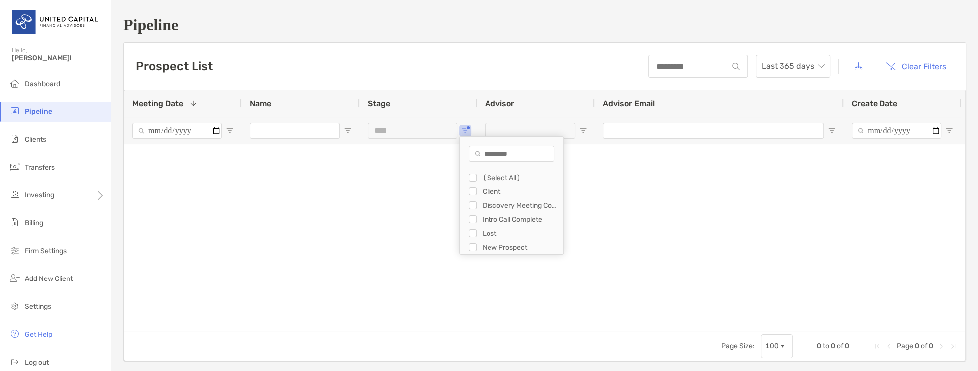
type input "**********"
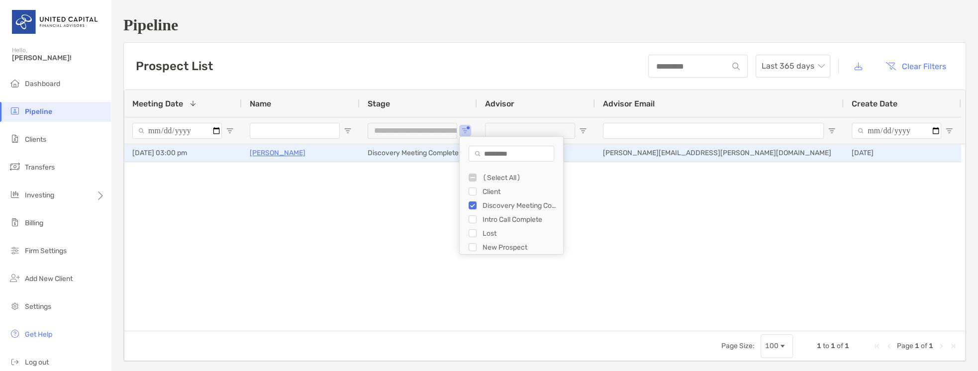
click at [292, 149] on p "Gaurav Ray Chaudhury" at bounding box center [278, 153] width 56 height 12
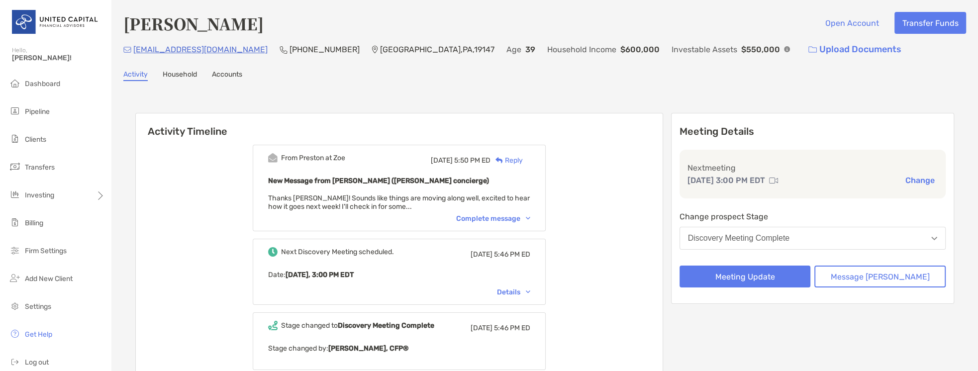
click at [914, 183] on button "Change" at bounding box center [919, 180] width 35 height 10
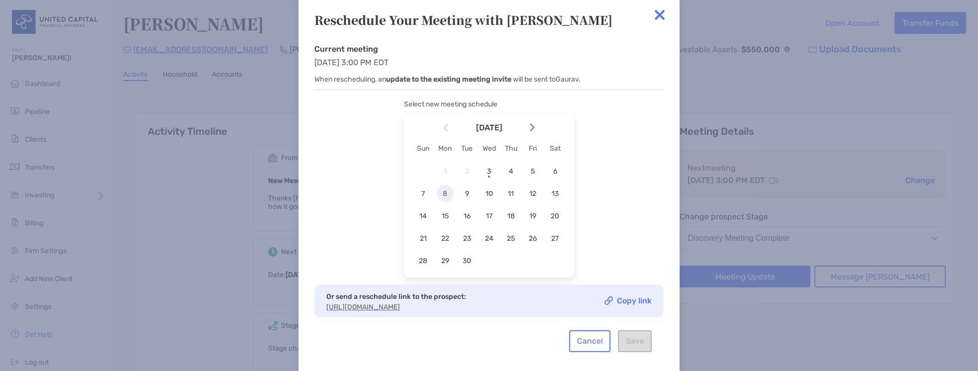
click at [443, 190] on span "8" at bounding box center [445, 194] width 17 height 8
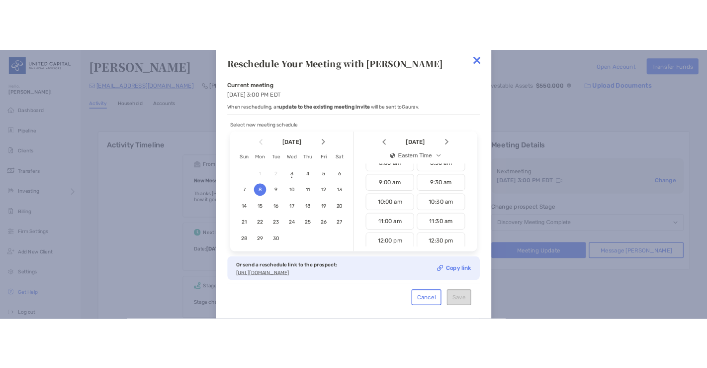
scroll to position [312, 0]
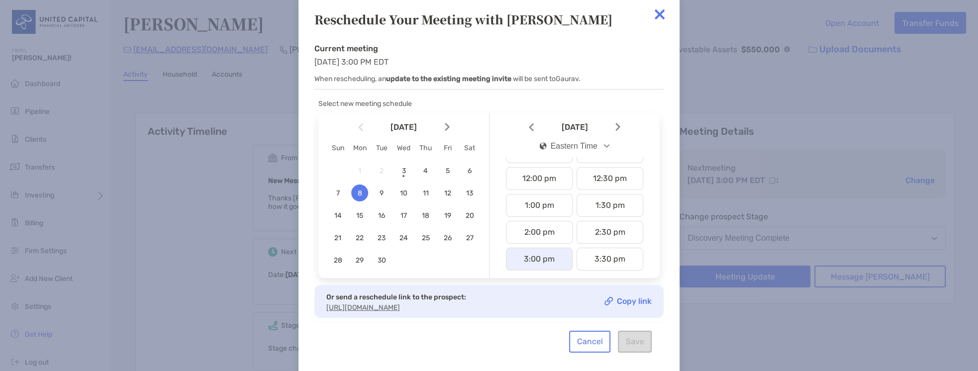
click at [546, 248] on div "3:00 pm" at bounding box center [539, 259] width 67 height 23
click at [645, 346] on button "Save" at bounding box center [635, 342] width 34 height 22
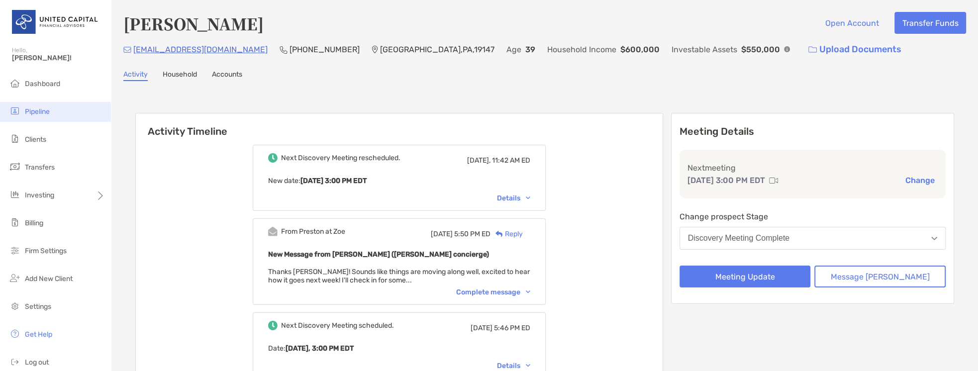
click at [57, 116] on li "Pipeline" at bounding box center [55, 112] width 111 height 20
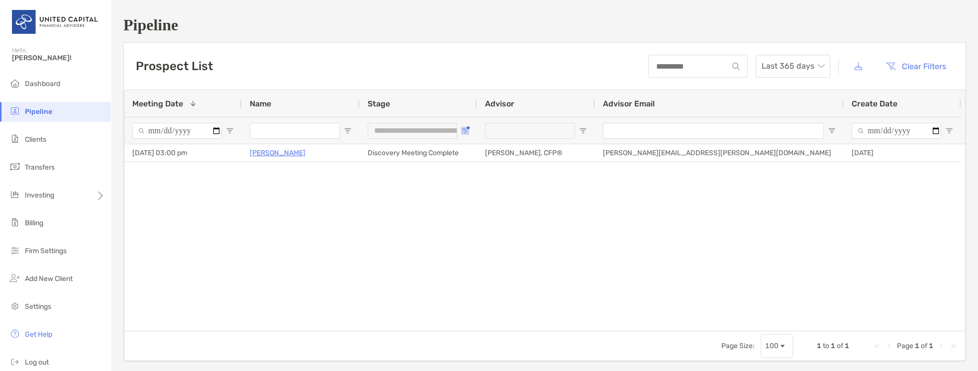
click at [467, 131] on span "Open Filter Menu" at bounding box center [465, 131] width 8 height 8
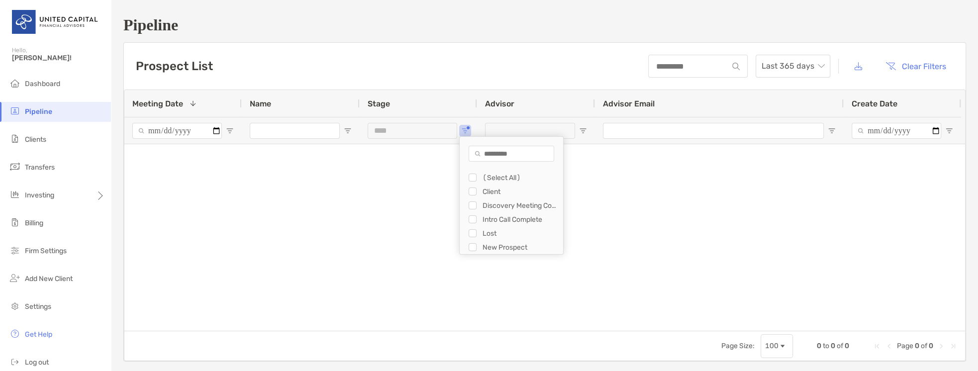
type input "**********"
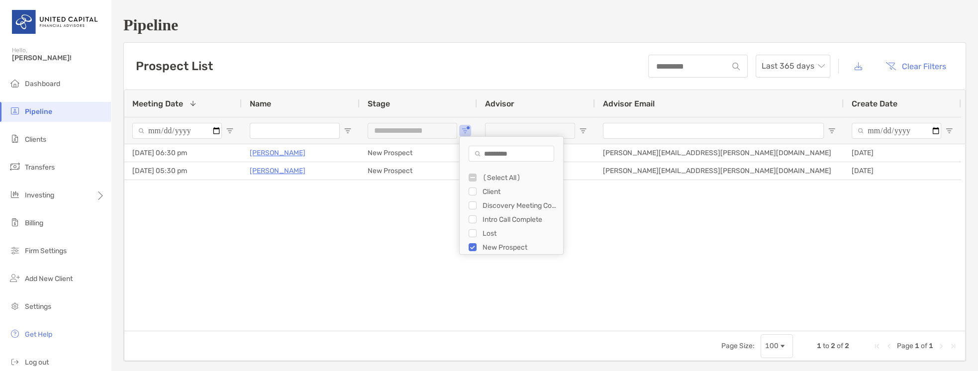
click at [283, 193] on div "09/04/2025 - 06:30 pm Grier Haney New Prospect McKenzie Lannon, CFP® Mckenzie.l…" at bounding box center [544, 237] width 841 height 187
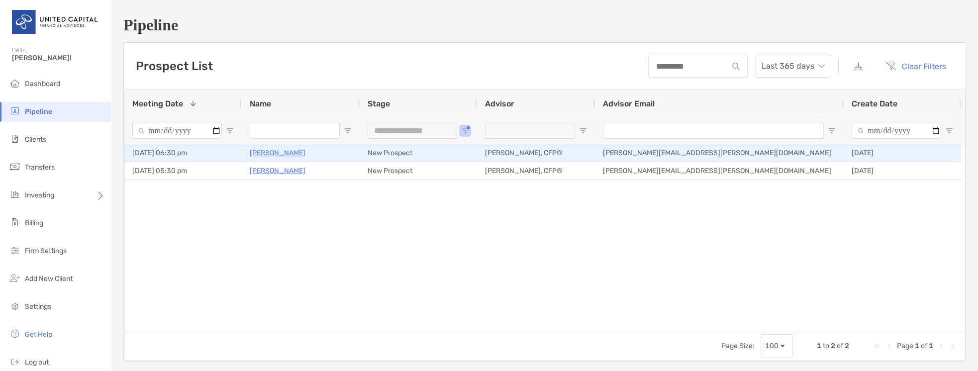
click at [263, 149] on p "[PERSON_NAME]" at bounding box center [278, 153] width 56 height 12
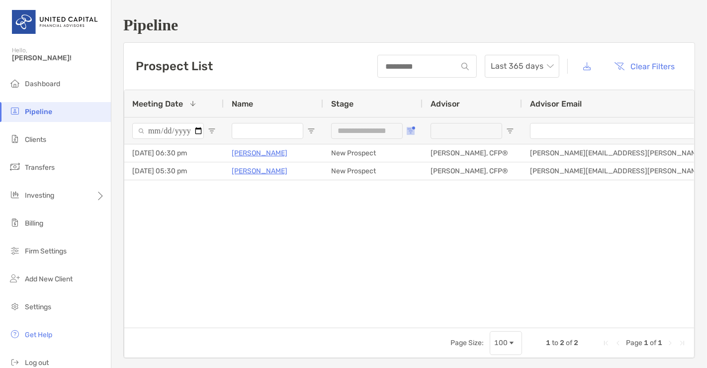
click at [408, 129] on span "Open Filter Menu" at bounding box center [411, 131] width 8 height 8
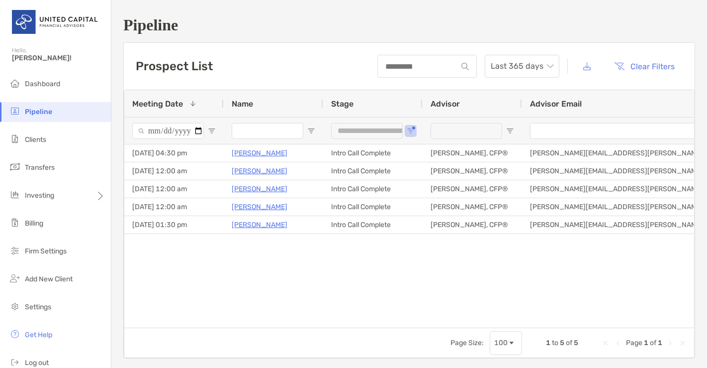
click at [368, 234] on div "09/03/2025 - 04:30 pm Andrew Cortner Intro Call Complete McKenzie Lannon, CFP® …" at bounding box center [409, 233] width 570 height 178
click at [410, 134] on div "**********" at bounding box center [372, 130] width 99 height 27
click at [410, 130] on span "Open Filter Menu" at bounding box center [411, 131] width 8 height 8
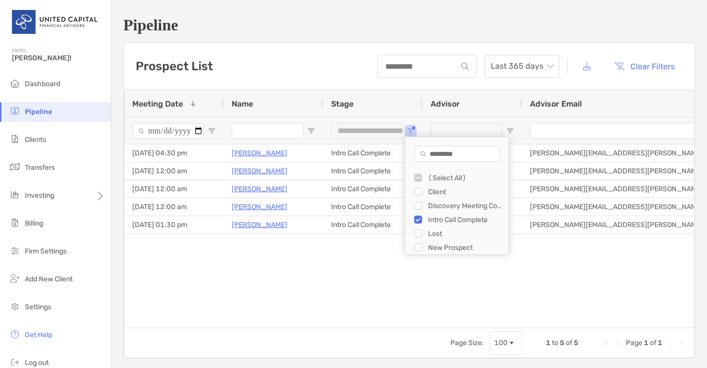
click at [422, 219] on div "Filter List" at bounding box center [418, 219] width 8 height 8
type input "***"
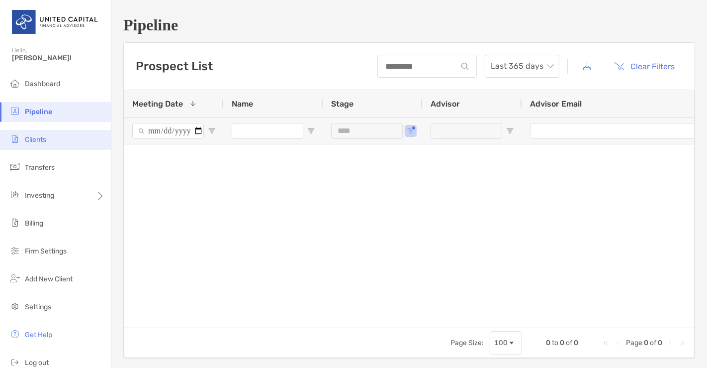
click at [51, 138] on li "Clients" at bounding box center [55, 140] width 111 height 20
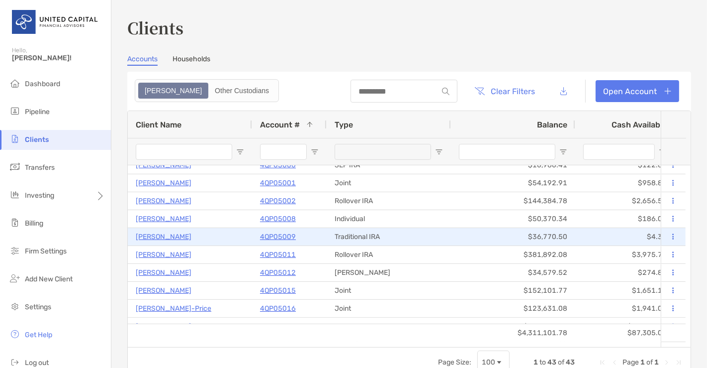
scroll to position [156, 0]
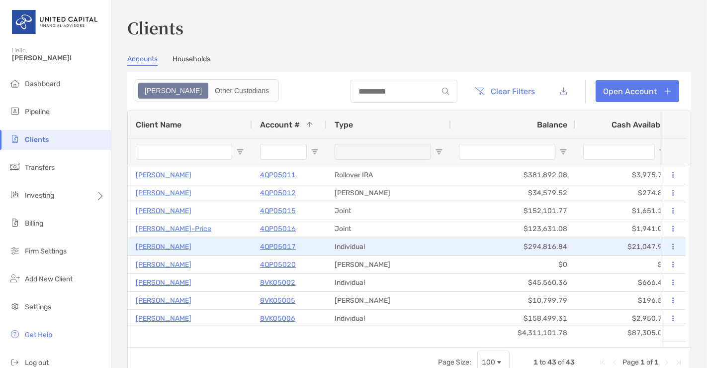
click at [155, 247] on p "Emma Polson" at bounding box center [164, 246] width 56 height 12
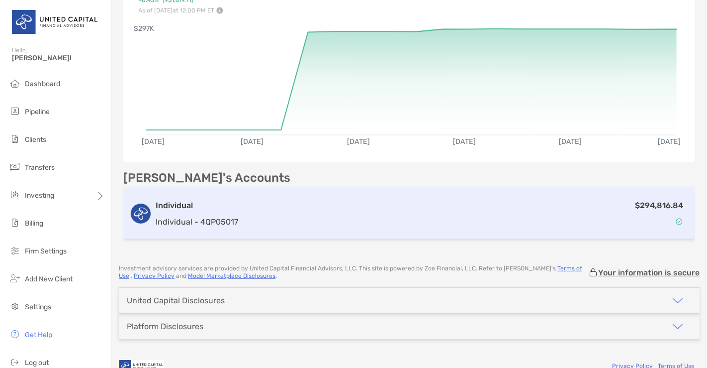
click at [315, 194] on div "Individual Individual - 4QP05017 $294,816.84" at bounding box center [409, 213] width 572 height 51
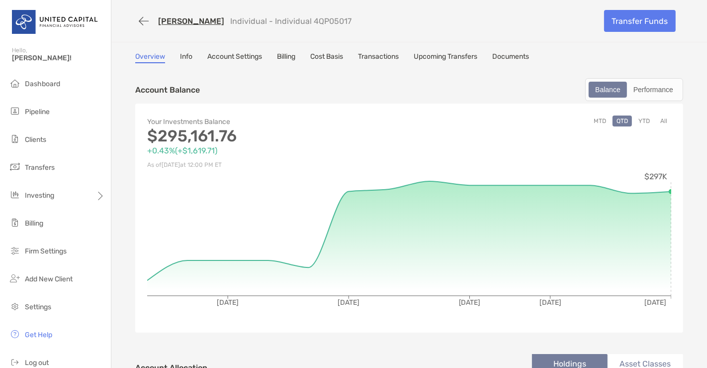
click at [335, 53] on link "Cost Basis" at bounding box center [326, 57] width 33 height 11
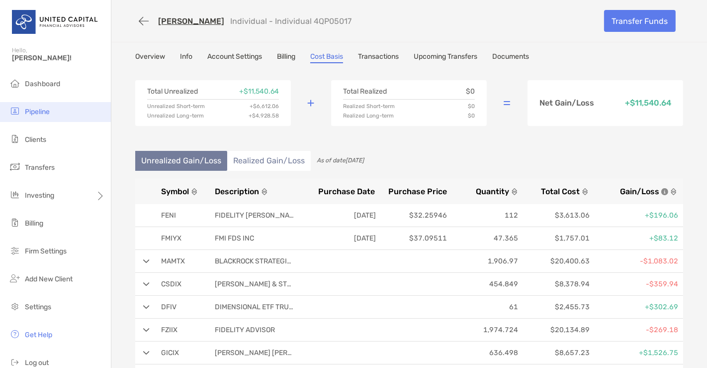
click at [71, 121] on li "Pipeline" at bounding box center [55, 112] width 111 height 20
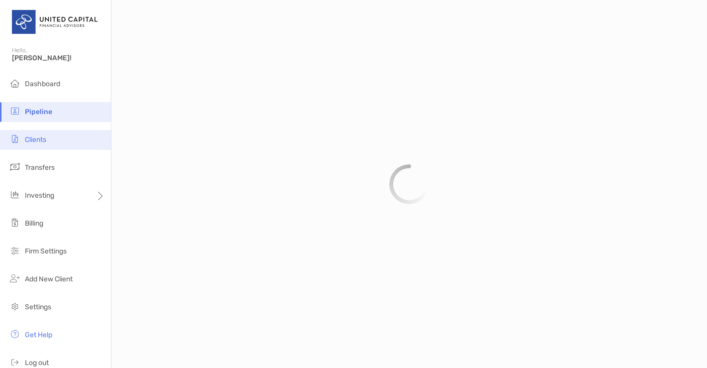
click at [64, 134] on li "Clients" at bounding box center [55, 140] width 111 height 20
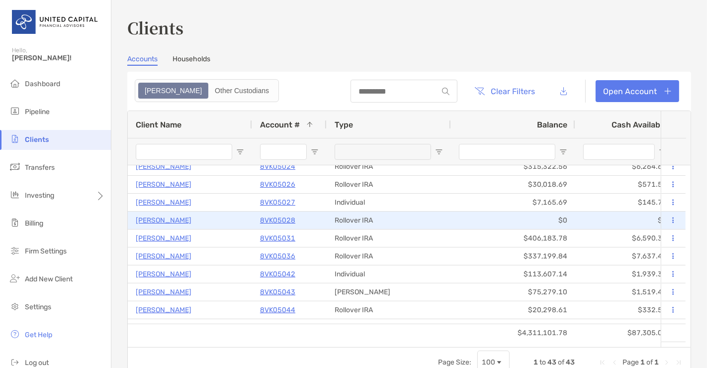
scroll to position [438, 0]
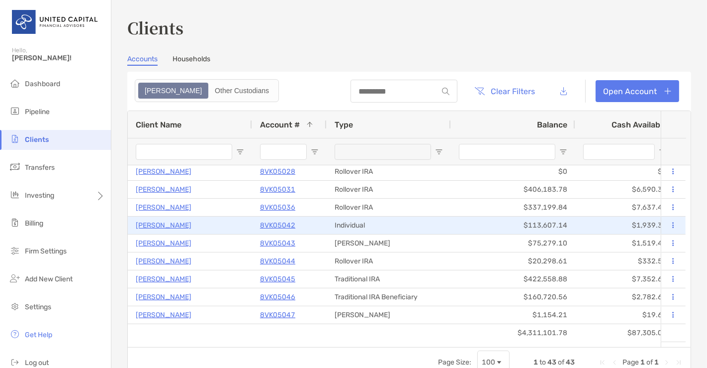
click at [278, 222] on p "8VK05042" at bounding box center [277, 225] width 35 height 12
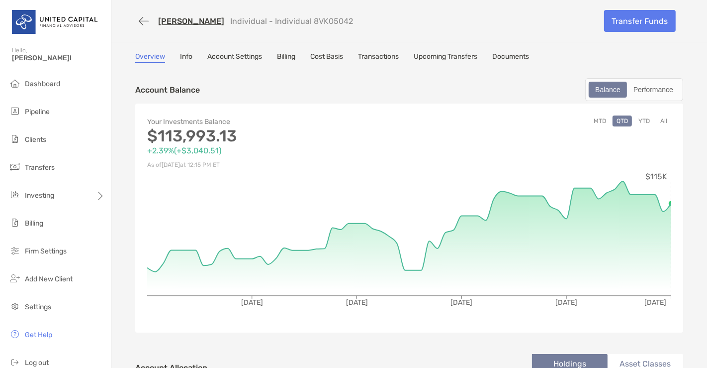
click at [247, 57] on link "Account Settings" at bounding box center [234, 57] width 55 height 11
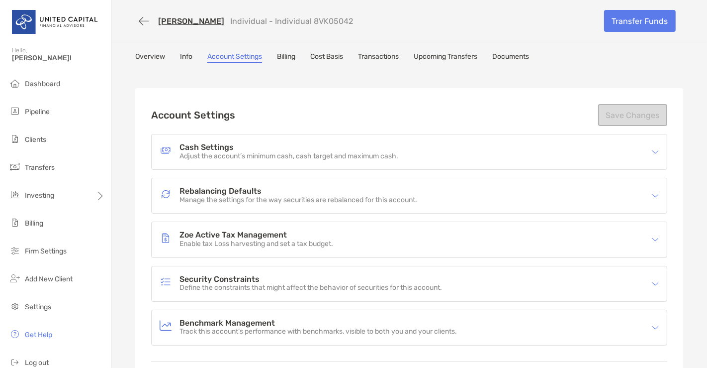
click at [340, 285] on p "Define the constraints that might affect the behavior of securities for this ac…" at bounding box center [311, 288] width 263 height 8
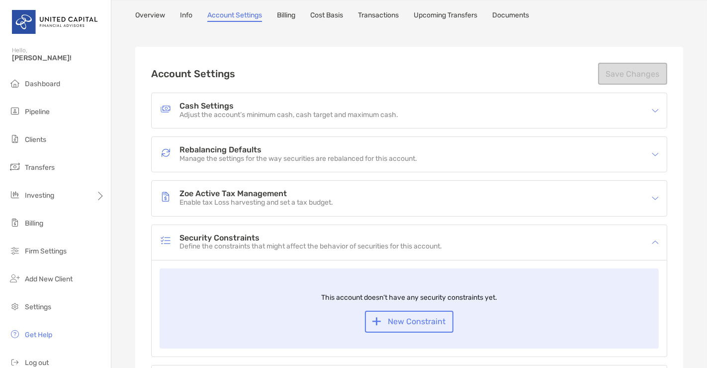
click at [305, 155] on p "Manage the settings for the way securities are rebalanced for this account." at bounding box center [299, 159] width 238 height 8
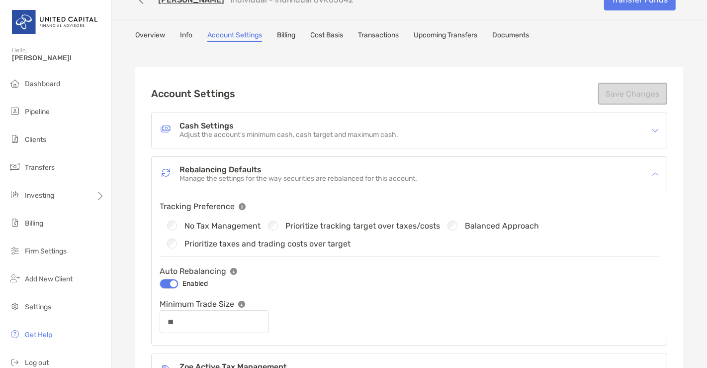
click at [297, 131] on p "Adjust the account’s minimum cash, cash target and maximum cash." at bounding box center [289, 135] width 219 height 8
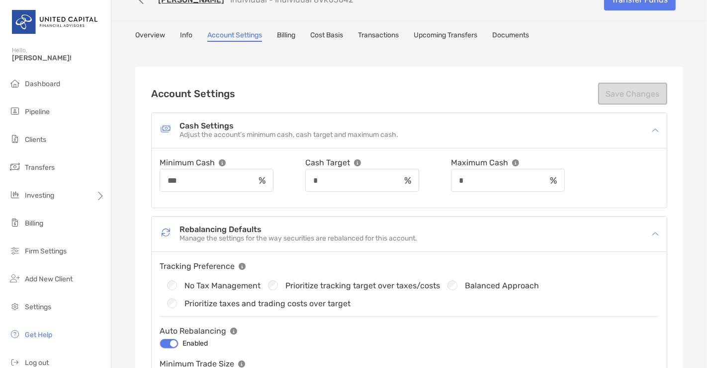
click at [297, 131] on p "Adjust the account’s minimum cash, cash target and maximum cash." at bounding box center [289, 135] width 219 height 8
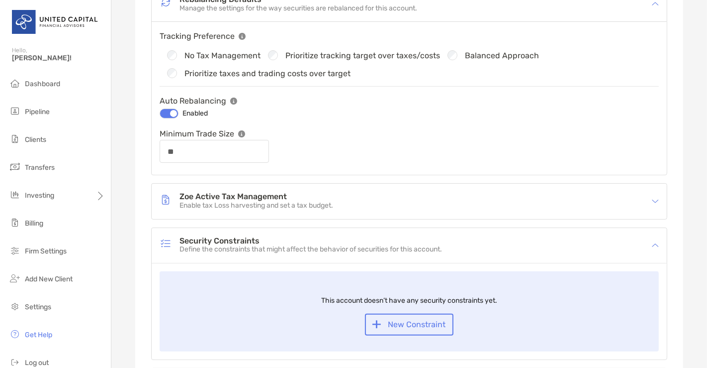
click at [336, 194] on div "Zoe Active Tax Management Enable tax Loss harvesting and set a tax budget." at bounding box center [403, 201] width 486 height 23
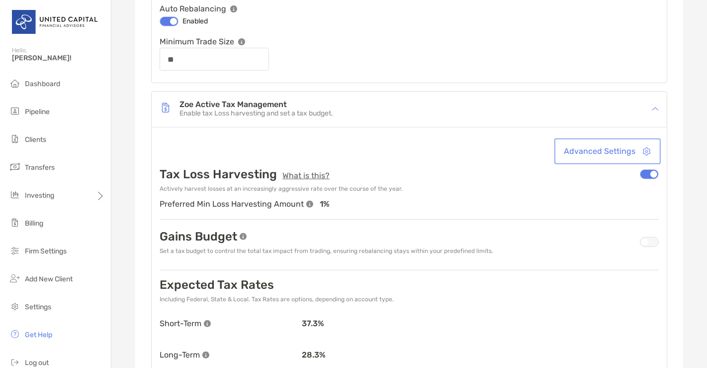
click at [606, 146] on button "Advanced Settings" at bounding box center [608, 151] width 102 height 22
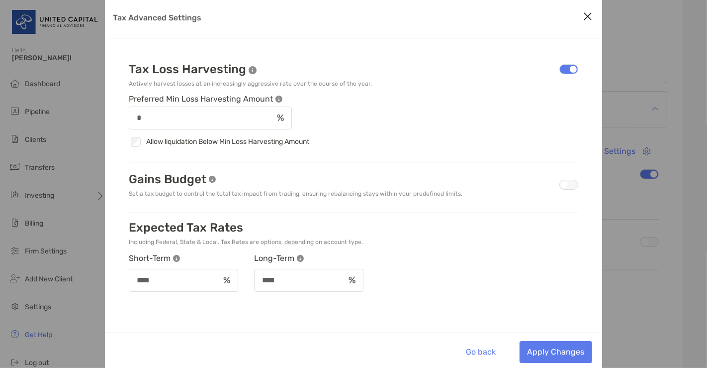
click at [586, 10] on icon "Close modal" at bounding box center [587, 16] width 9 height 12
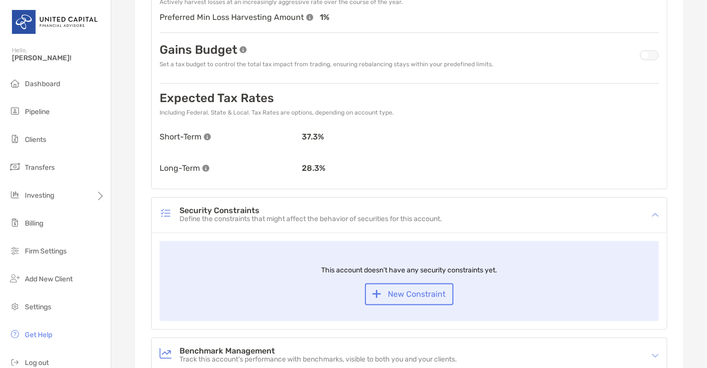
click at [367, 215] on p "Define the constraints that might affect the behavior of securities for this ac…" at bounding box center [311, 219] width 263 height 8
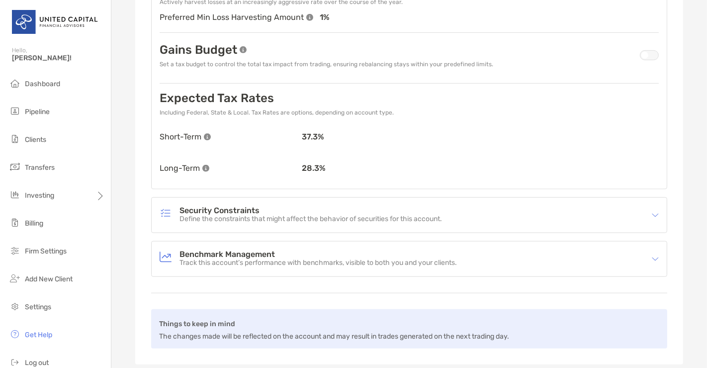
click at [367, 215] on p "Define the constraints that might affect the behavior of securities for this ac…" at bounding box center [311, 219] width 263 height 8
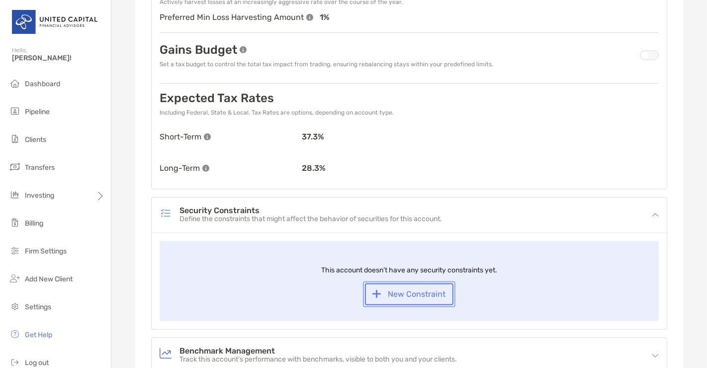
click at [390, 295] on button "New Constraint" at bounding box center [409, 294] width 89 height 22
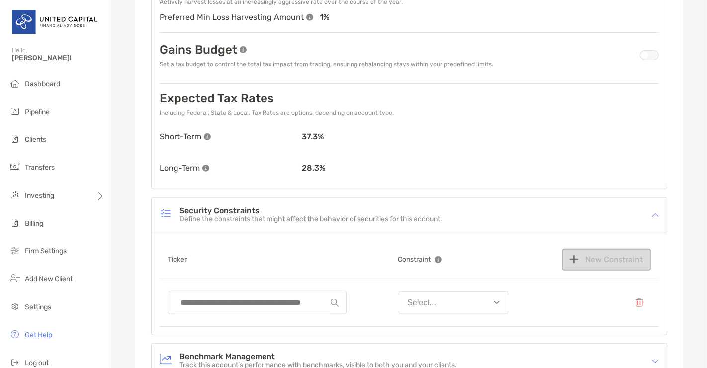
click at [409, 298] on div "Select..." at bounding box center [421, 302] width 29 height 9
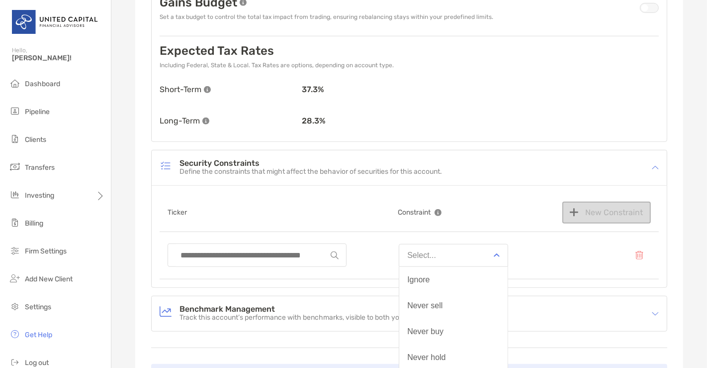
scroll to position [517, 0]
click at [402, 218] on div "Constraint" at bounding box center [429, 213] width 62 height 22
click at [637, 259] on button "button" at bounding box center [639, 256] width 23 height 22
type input "**"
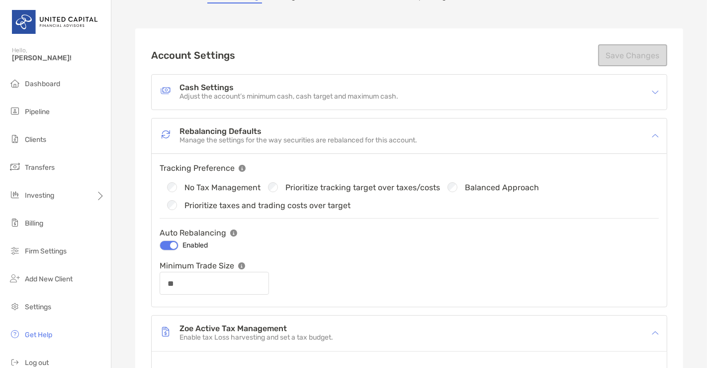
scroll to position [0, 0]
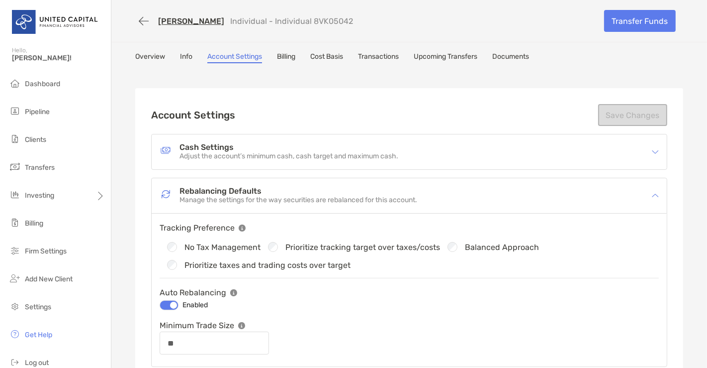
click at [520, 134] on div "Cash Settings Adjust the account’s minimum cash, cash target and maximum cash." at bounding box center [409, 151] width 515 height 35
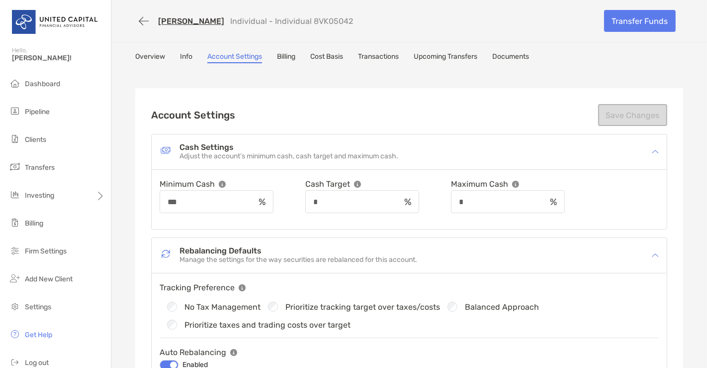
click at [283, 61] on link "Billing" at bounding box center [286, 57] width 18 height 11
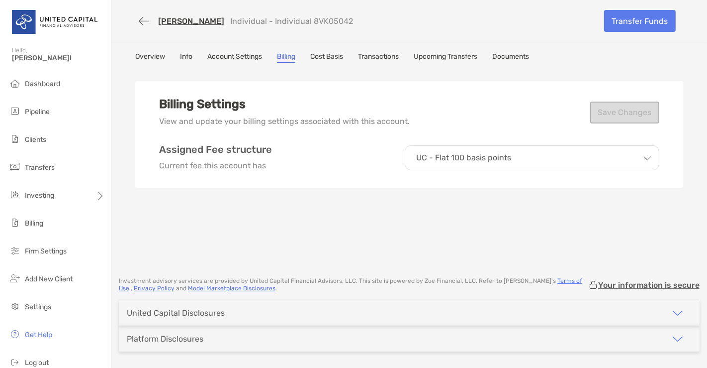
click at [187, 51] on div "Molly Fitzpatrick Individual - Individual 8VK05042 Transfer Funds Overview Info…" at bounding box center [409, 133] width 596 height 267
click at [175, 56] on div "Overview Info Account Settings Billing Cost Basis Transactions Upcoming Transfe…" at bounding box center [409, 57] width 548 height 11
click at [180, 56] on link "Info" at bounding box center [186, 57] width 12 height 11
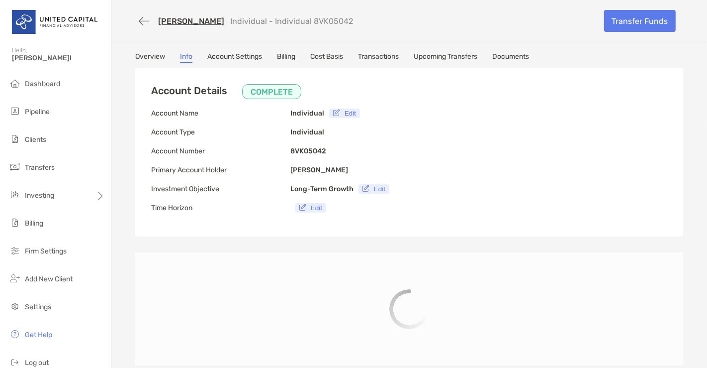
click at [180, 56] on link "Info" at bounding box center [186, 57] width 12 height 11
type input "**********"
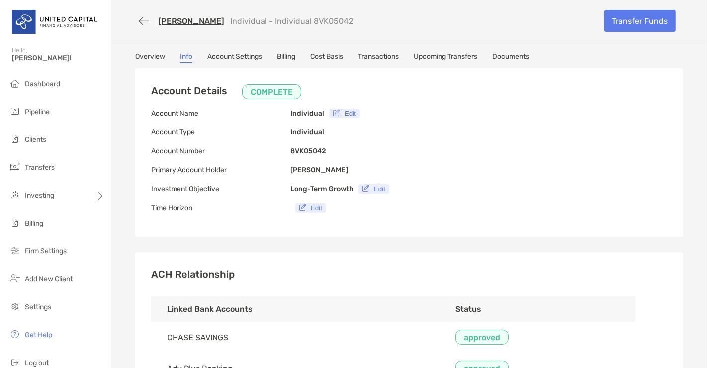
click at [235, 57] on link "Account Settings" at bounding box center [234, 57] width 55 height 11
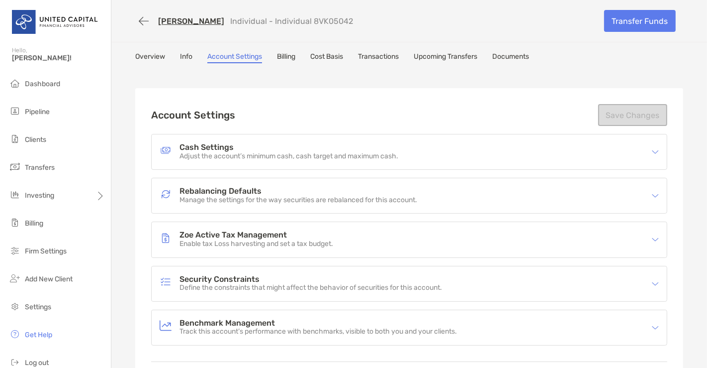
click at [302, 196] on p "Manage the settings for the way securities are rebalanced for this account." at bounding box center [299, 200] width 238 height 8
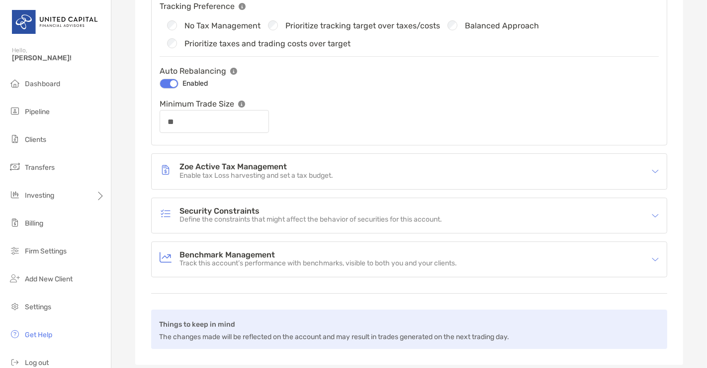
scroll to position [222, 0]
click at [296, 167] on h4 "Zoe Active Tax Management" at bounding box center [257, 166] width 154 height 8
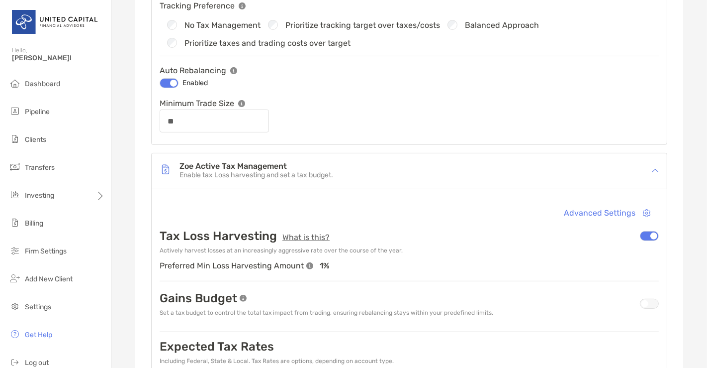
click at [355, 309] on p "Set a tax budget to control the total tax impact from trading, ensuring rebalan…" at bounding box center [327, 312] width 334 height 7
click at [645, 304] on div at bounding box center [649, 303] width 19 height 10
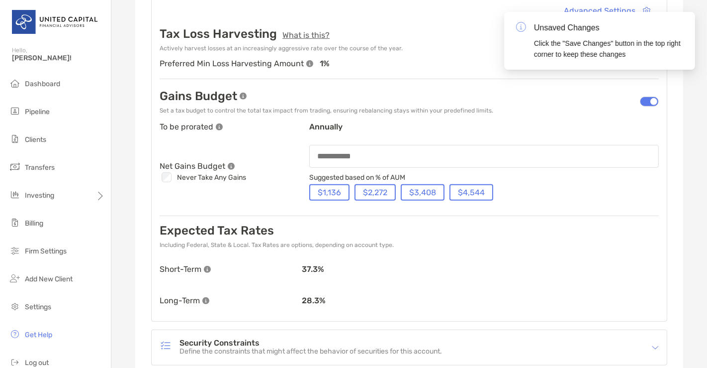
scroll to position [425, 0]
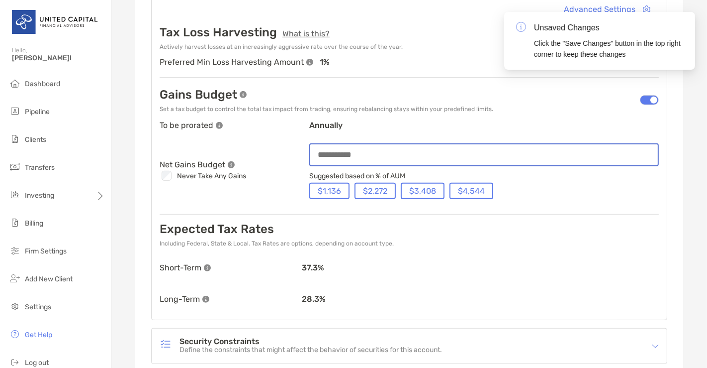
click at [322, 152] on input at bounding box center [484, 154] width 348 height 8
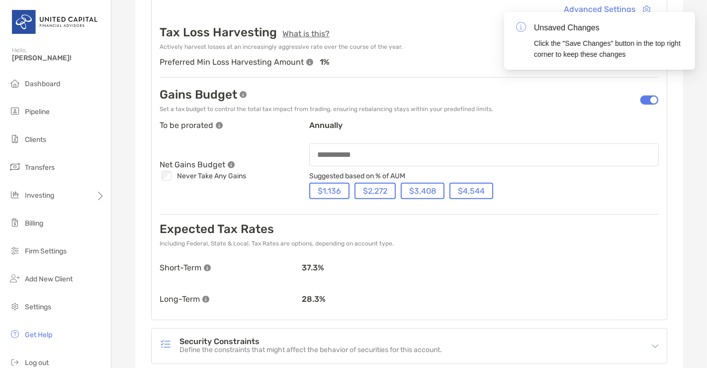
click at [645, 97] on div at bounding box center [649, 100] width 19 height 10
type input "**"
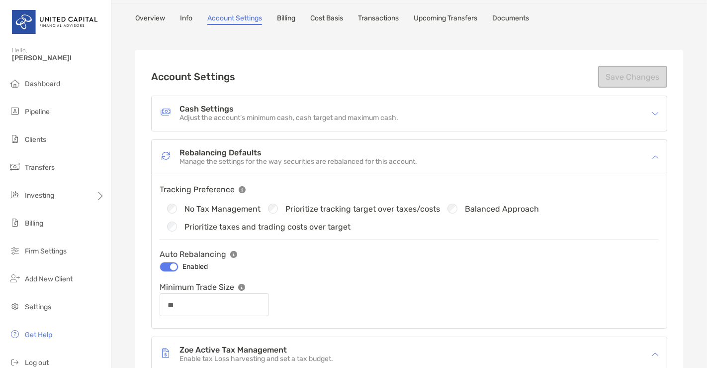
scroll to position [37, 0]
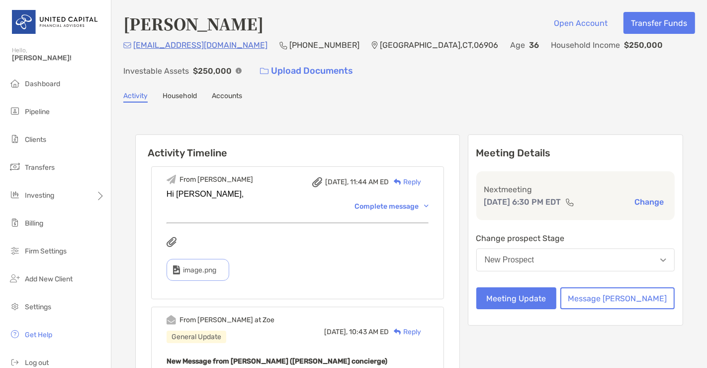
drag, startPoint x: 145, startPoint y: 84, endPoint x: 403, endPoint y: 98, distance: 258.1
click at [403, 98] on div "Activity Household Accounts" at bounding box center [409, 97] width 572 height 11
